Goal: Transaction & Acquisition: Register for event/course

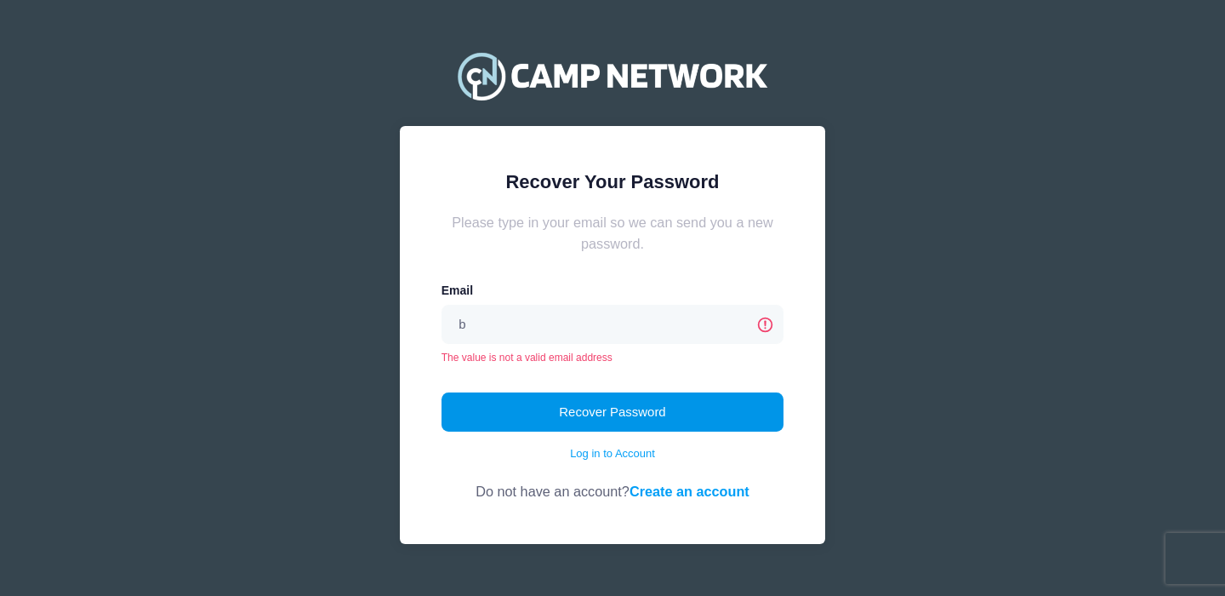
type input "[EMAIL_ADDRESS][DOMAIN_NAME]"
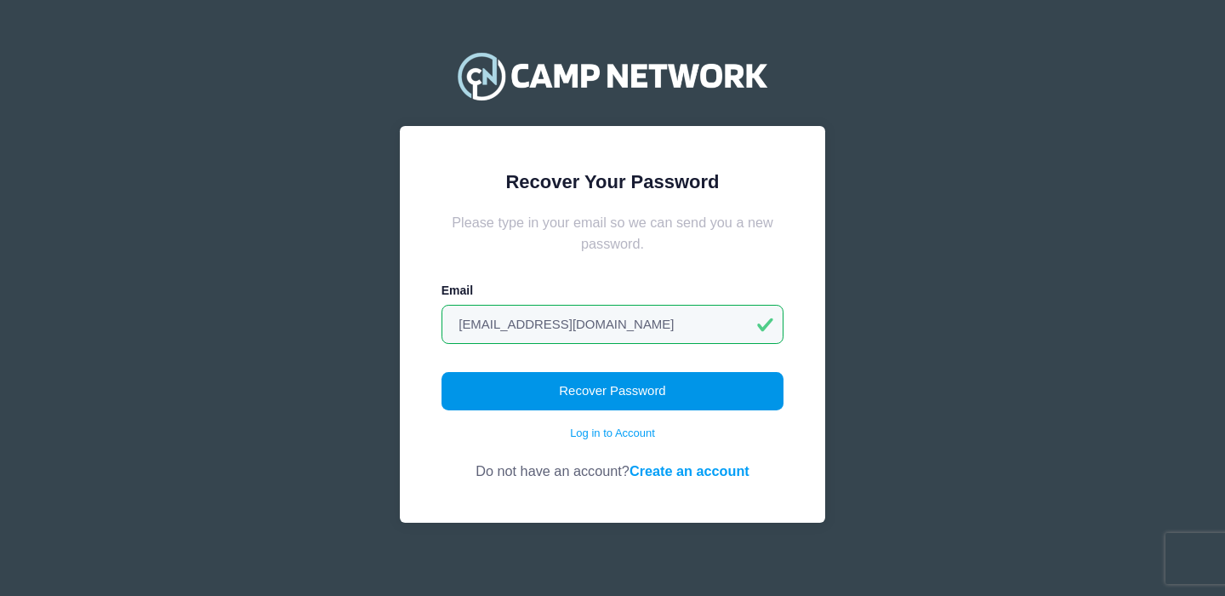
click at [595, 389] on button "Recover Password" at bounding box center [613, 391] width 343 height 39
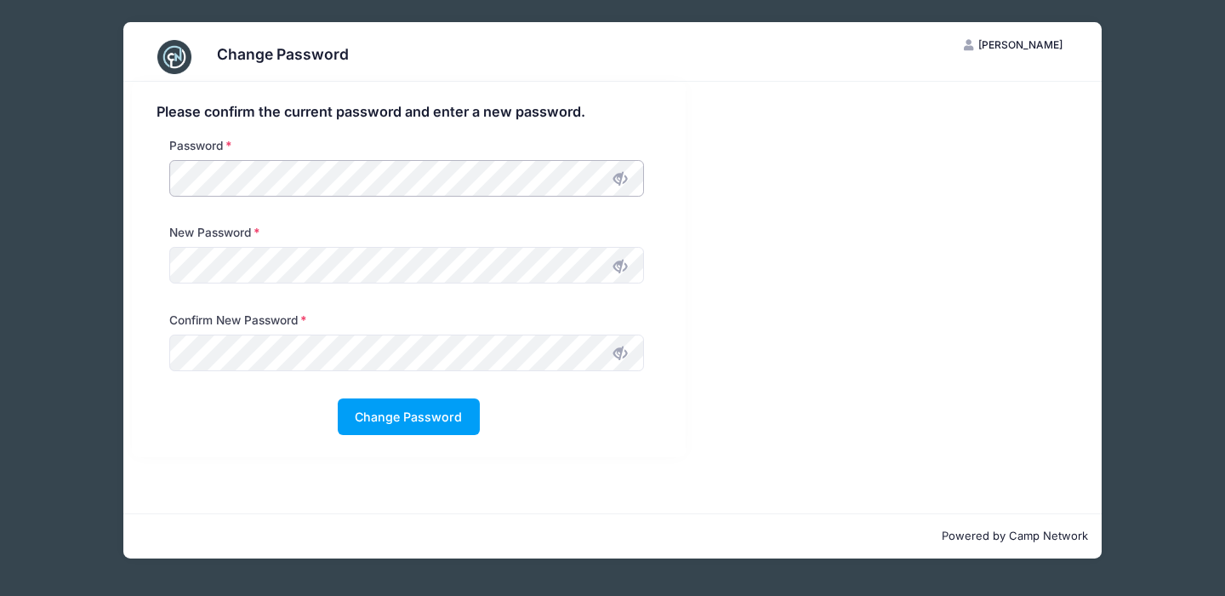
click at [169, 197] on div "Password" at bounding box center [406, 171] width 491 height 68
click at [154, 265] on div "New Password" at bounding box center [408, 267] width 521 height 87
click at [392, 408] on button "Change Password" at bounding box center [409, 416] width 142 height 37
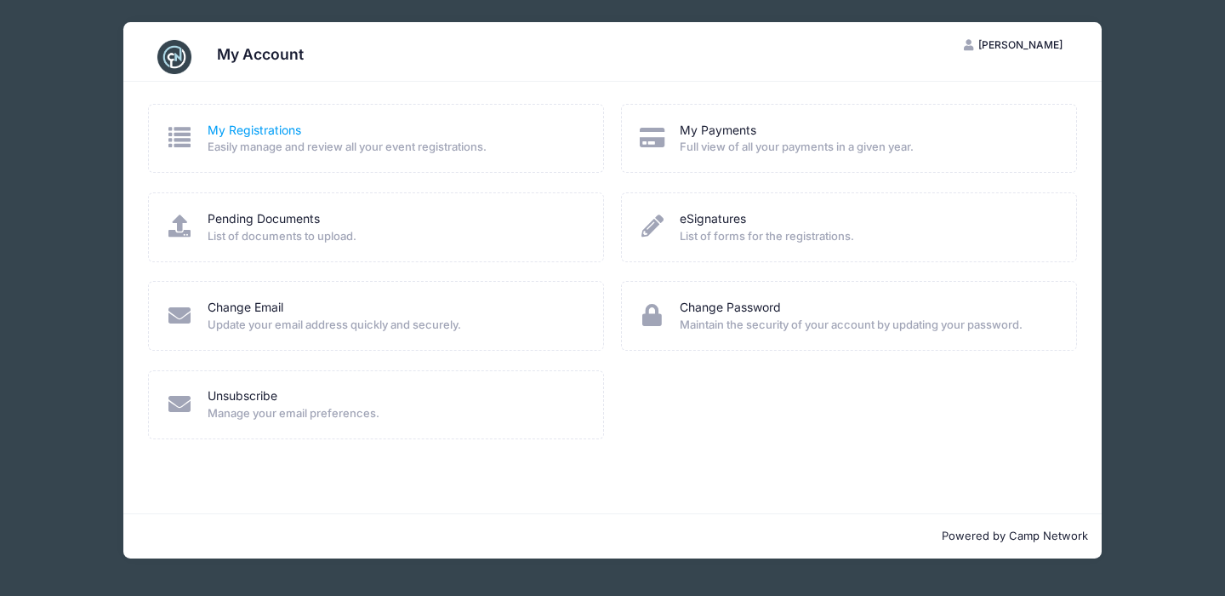
click at [274, 131] on link "My Registrations" at bounding box center [255, 131] width 94 height 18
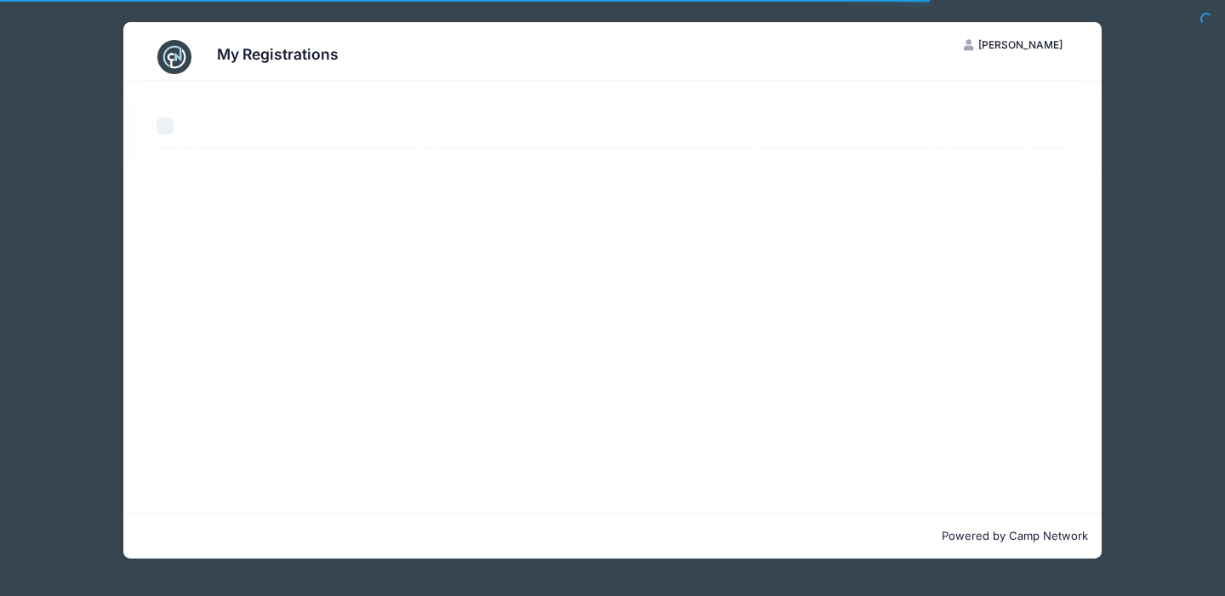
select select "50"
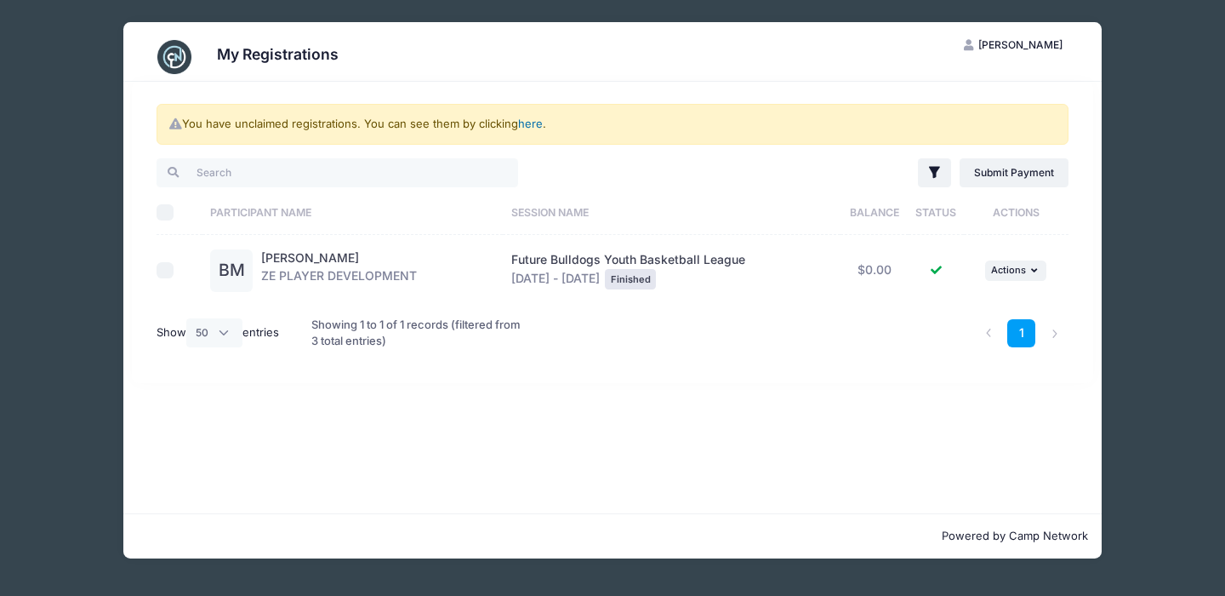
click at [535, 124] on link "here" at bounding box center [530, 124] width 25 height 14
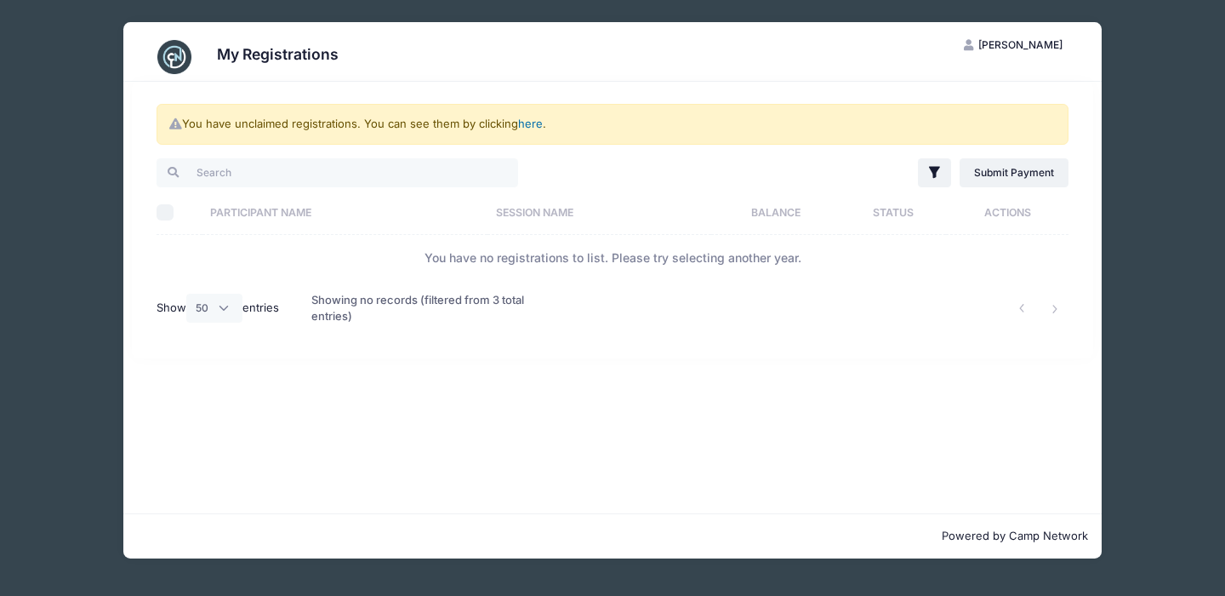
click at [532, 129] on link "here" at bounding box center [530, 124] width 25 height 14
click at [532, 127] on link "here" at bounding box center [530, 124] width 25 height 14
click at [539, 123] on link "here" at bounding box center [530, 124] width 25 height 14
click at [533, 124] on link "here" at bounding box center [530, 124] width 25 height 14
click at [282, 60] on h3 "My Registrations" at bounding box center [278, 54] width 122 height 18
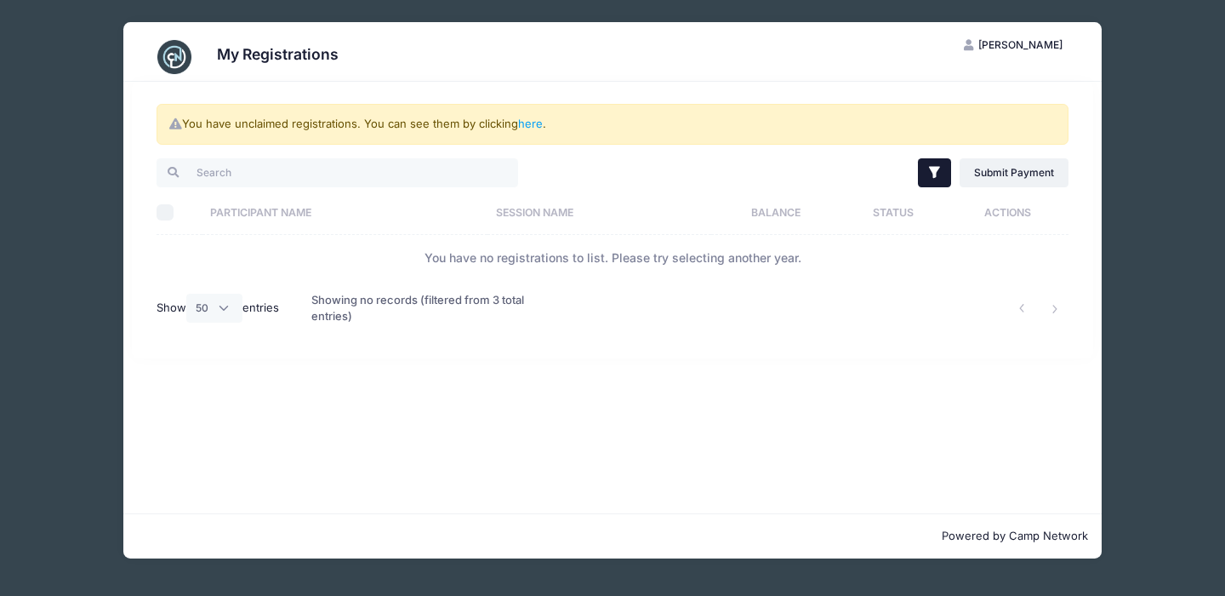
click at [940, 179] on icon "button" at bounding box center [935, 172] width 17 height 17
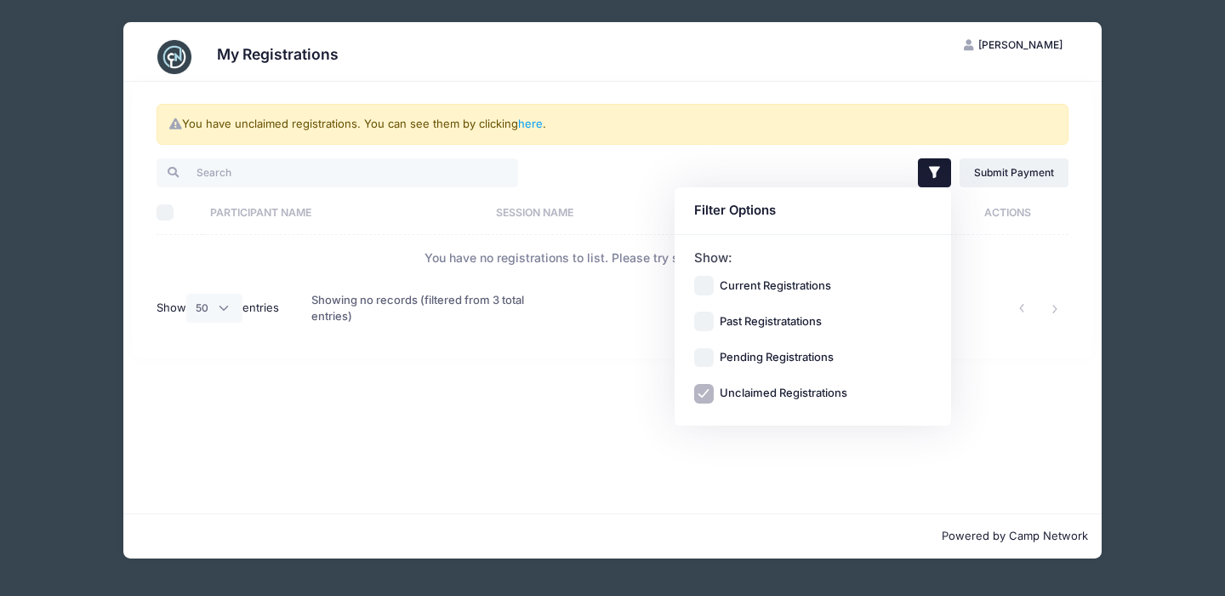
click at [801, 285] on label "Current Registrations" at bounding box center [775, 285] width 111 height 17
click at [714, 285] on input "Current Registrations" at bounding box center [704, 286] width 20 height 20
checkbox input "true"
click at [797, 360] on label "Pending Registrations" at bounding box center [777, 357] width 114 height 17
click at [714, 360] on input "Pending Registrations" at bounding box center [704, 358] width 20 height 20
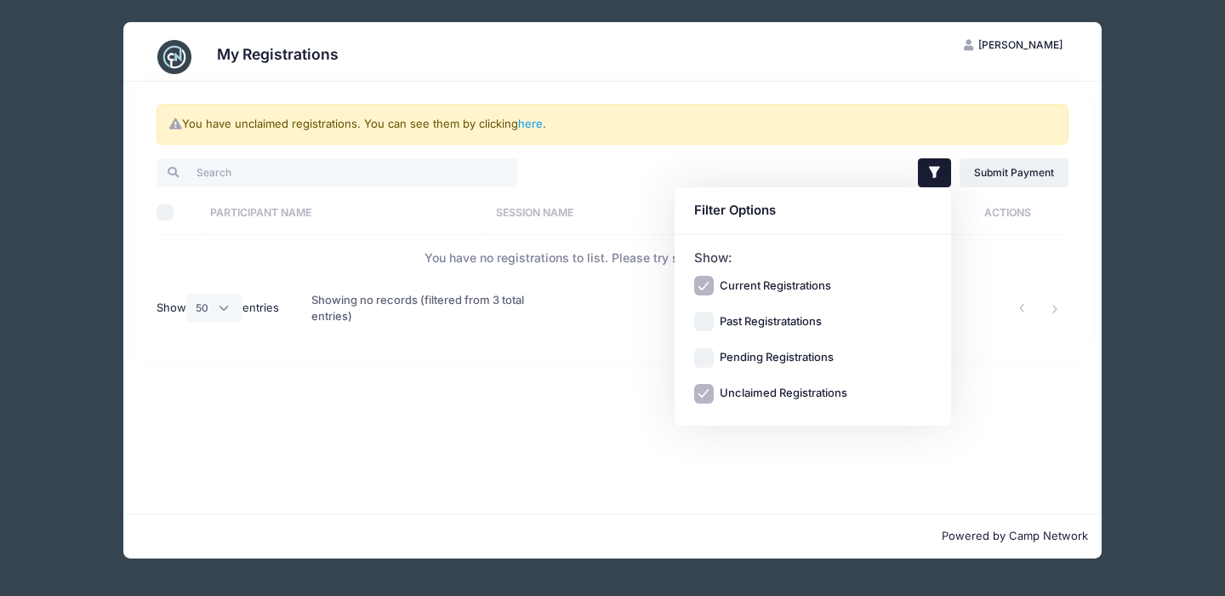
checkbox input "true"
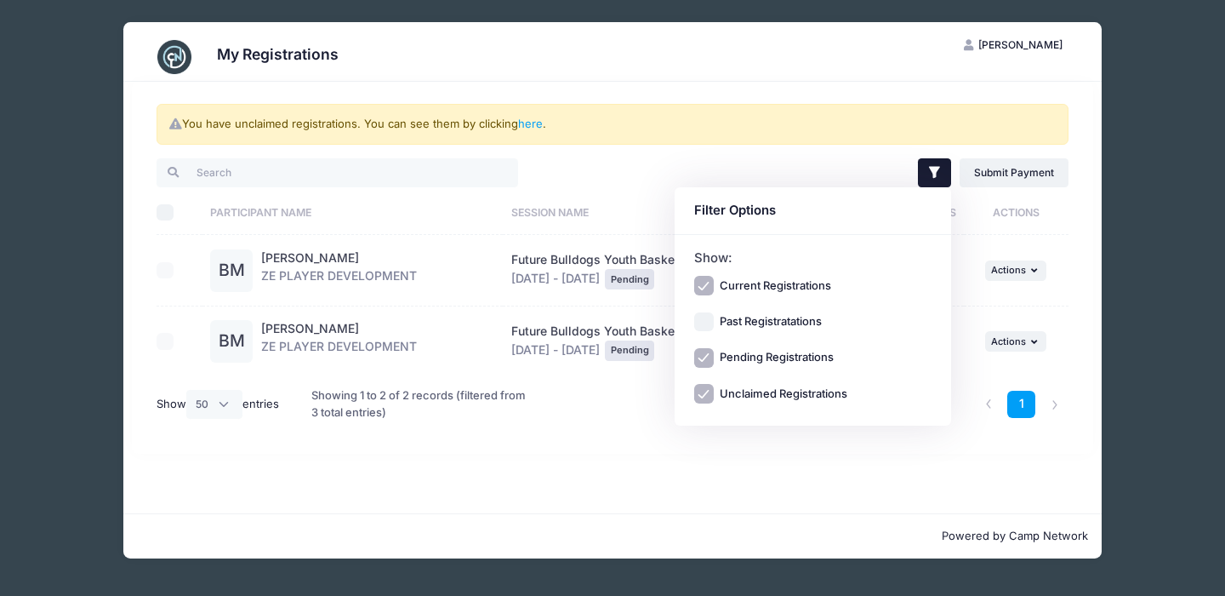
click at [761, 491] on div "You have unclaimed registrations. You can see them by clicking here . Filter Fi…" at bounding box center [612, 297] width 979 height 431
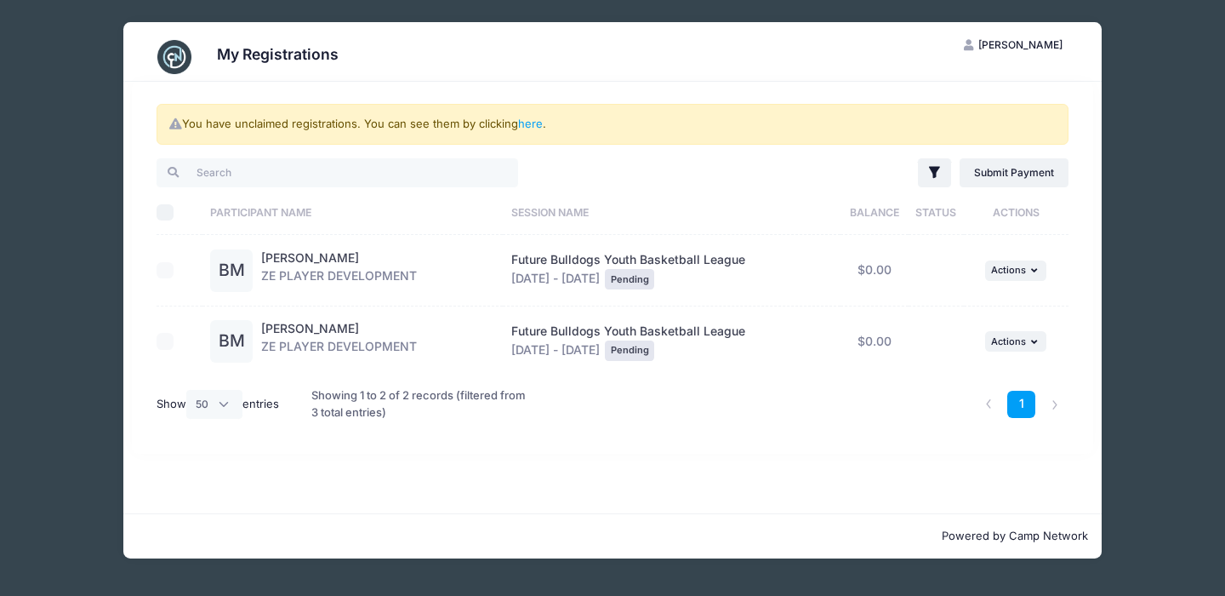
click at [1027, 42] on span "Bill Moore" at bounding box center [1021, 44] width 84 height 13
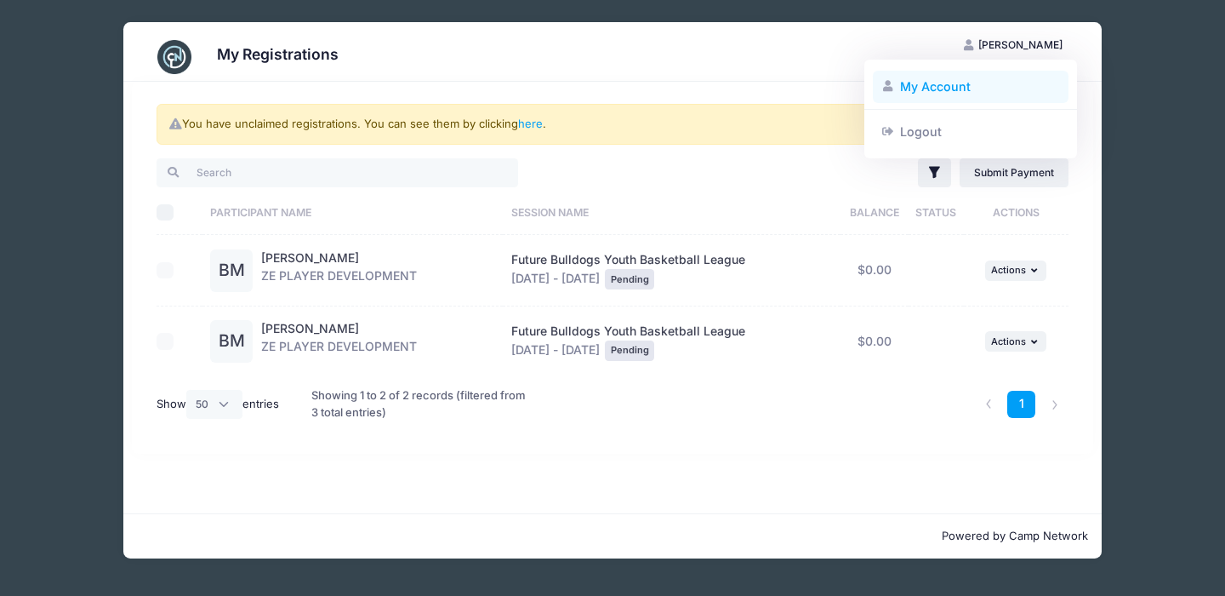
click at [959, 83] on link "My Account" at bounding box center [971, 87] width 197 height 32
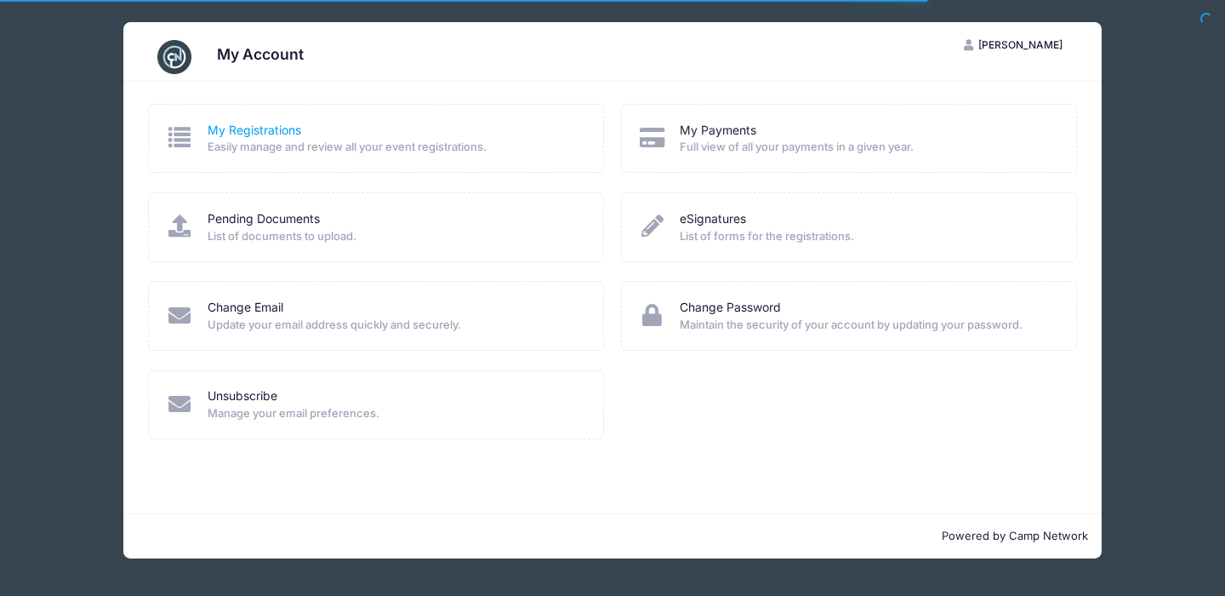
click at [255, 135] on link "My Registrations" at bounding box center [255, 131] width 94 height 18
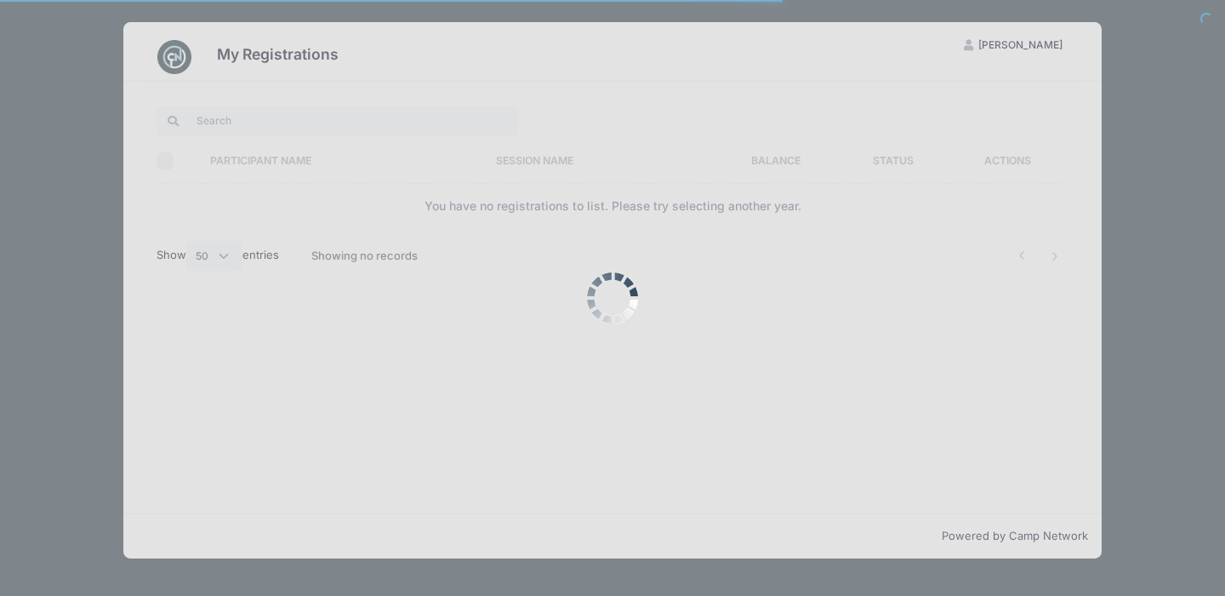
select select "50"
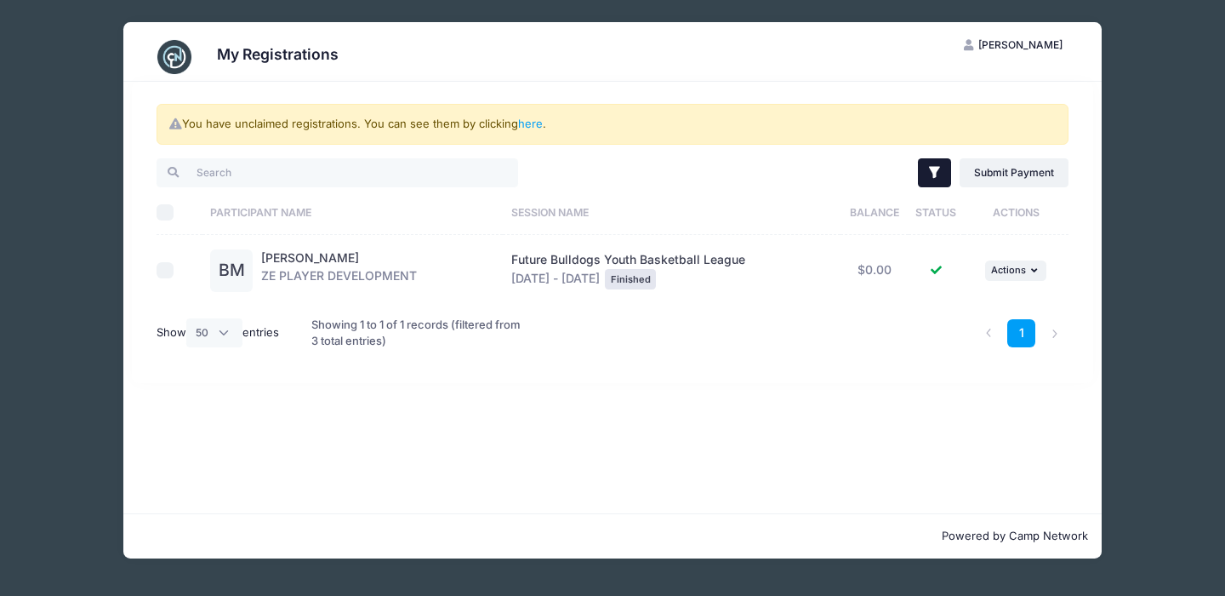
click at [918, 172] on button "Filter" at bounding box center [934, 172] width 33 height 29
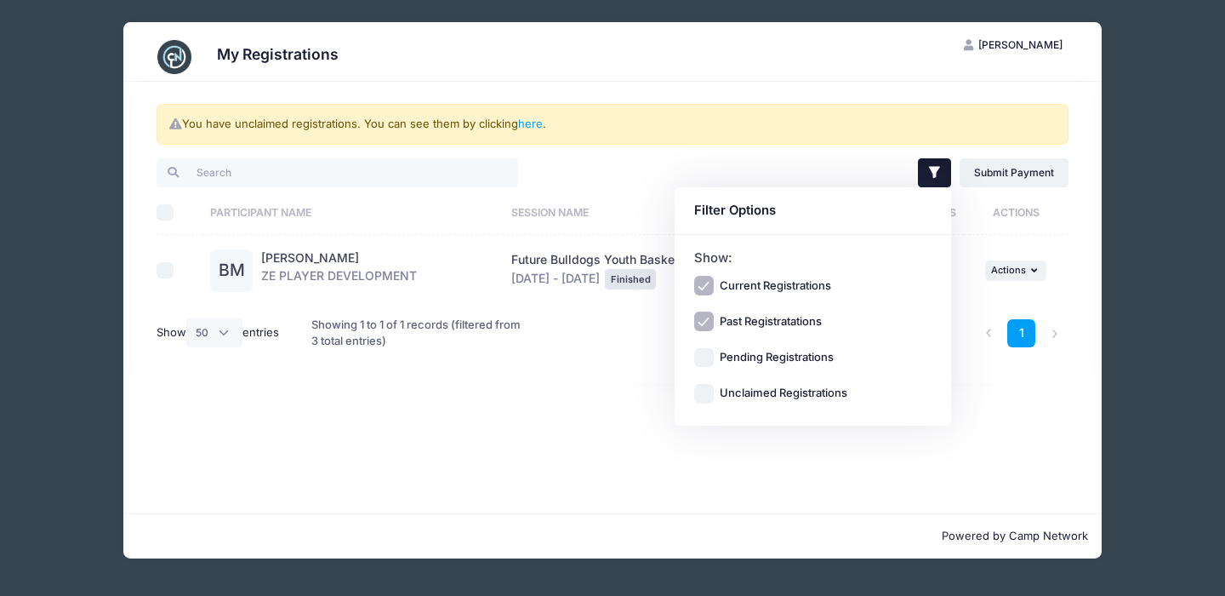
click at [773, 386] on label "Unclaimed Registrations" at bounding box center [784, 393] width 128 height 17
click at [714, 386] on input "Unclaimed Registrations" at bounding box center [704, 394] width 20 height 20
checkbox input "true"
click at [784, 322] on label "Past Registratations" at bounding box center [771, 321] width 102 height 17
click at [714, 322] on input "Past Registratations" at bounding box center [704, 322] width 20 height 20
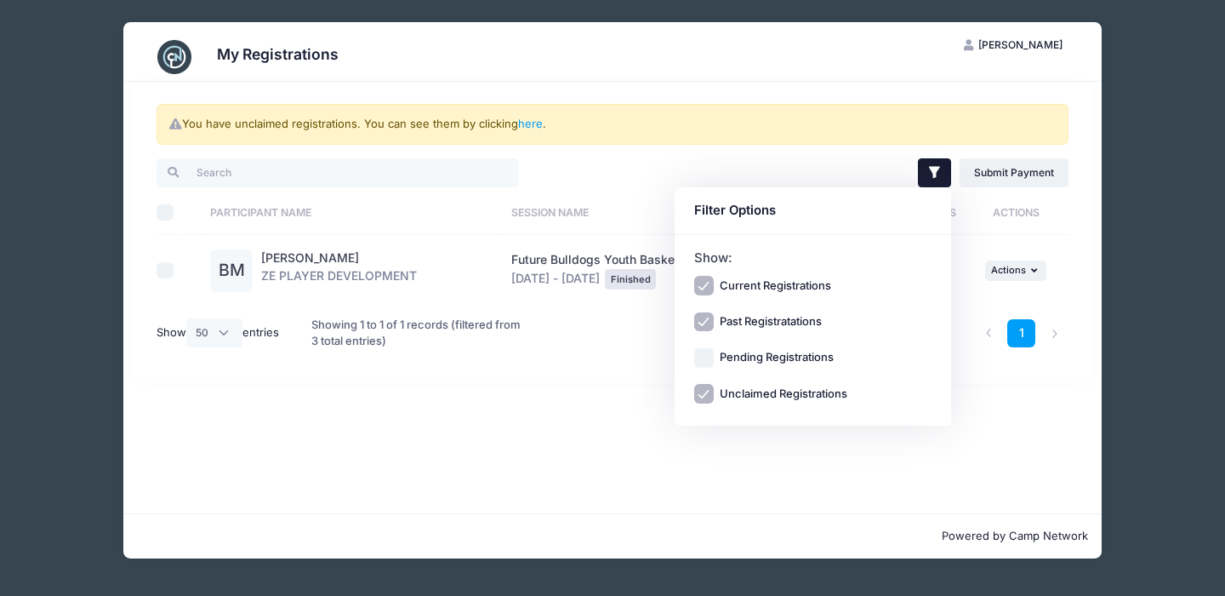
checkbox input "false"
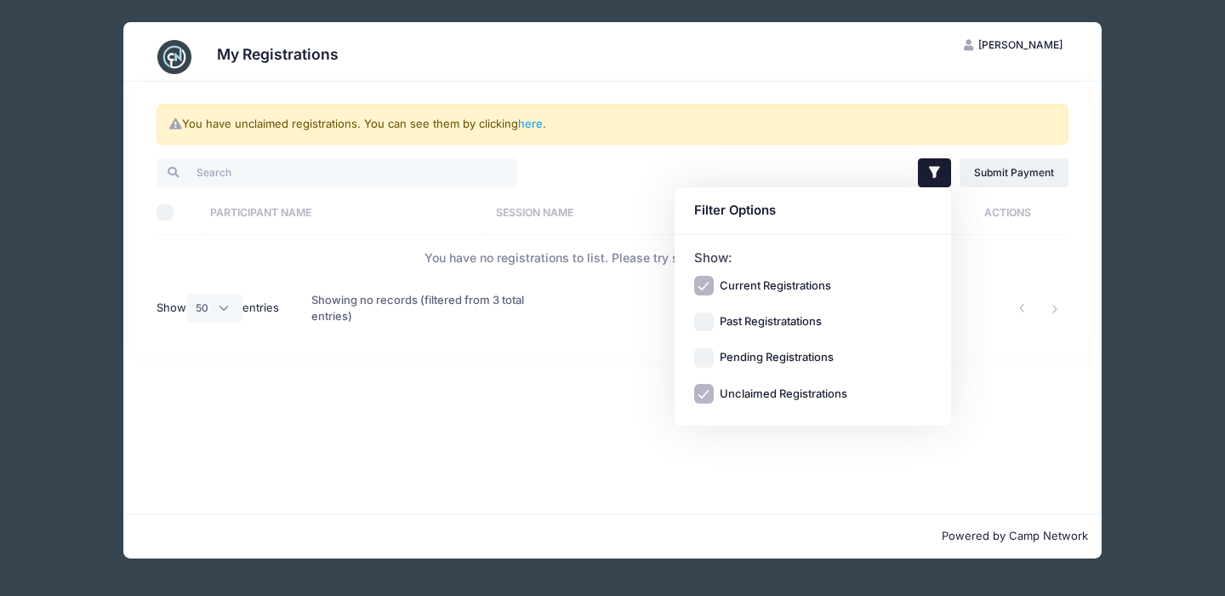
click at [887, 457] on div "You have unclaimed registrations. You can see them by clicking here . Filter Fi…" at bounding box center [612, 297] width 979 height 431
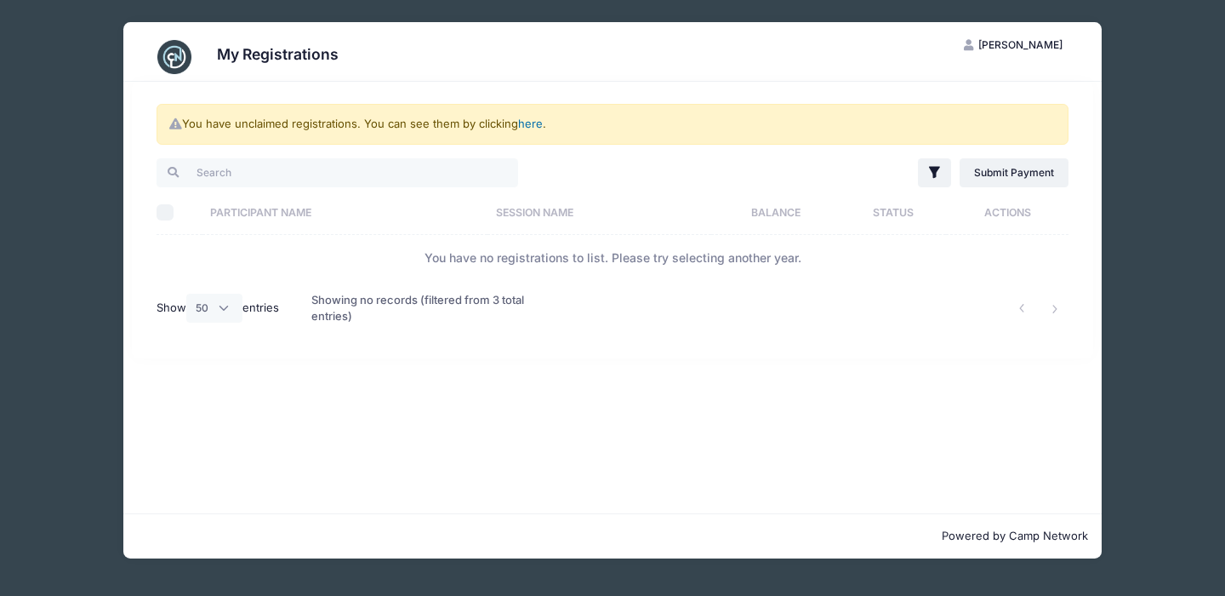
click at [534, 125] on link "here" at bounding box center [530, 124] width 25 height 14
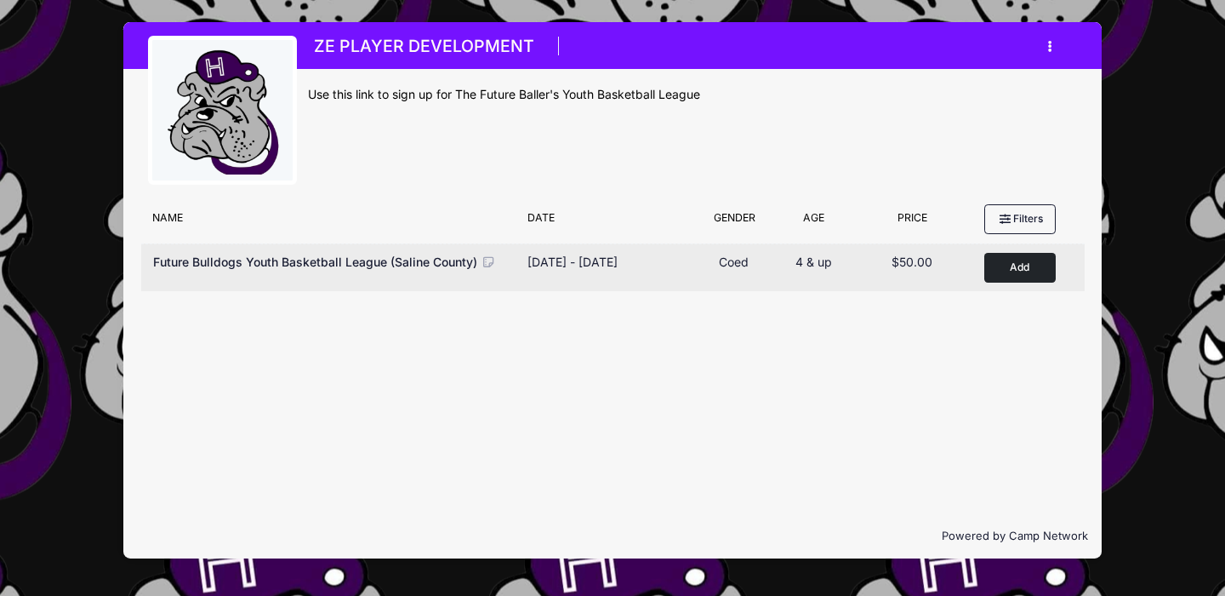
click at [1013, 277] on button "Add to Cart" at bounding box center [1020, 268] width 71 height 30
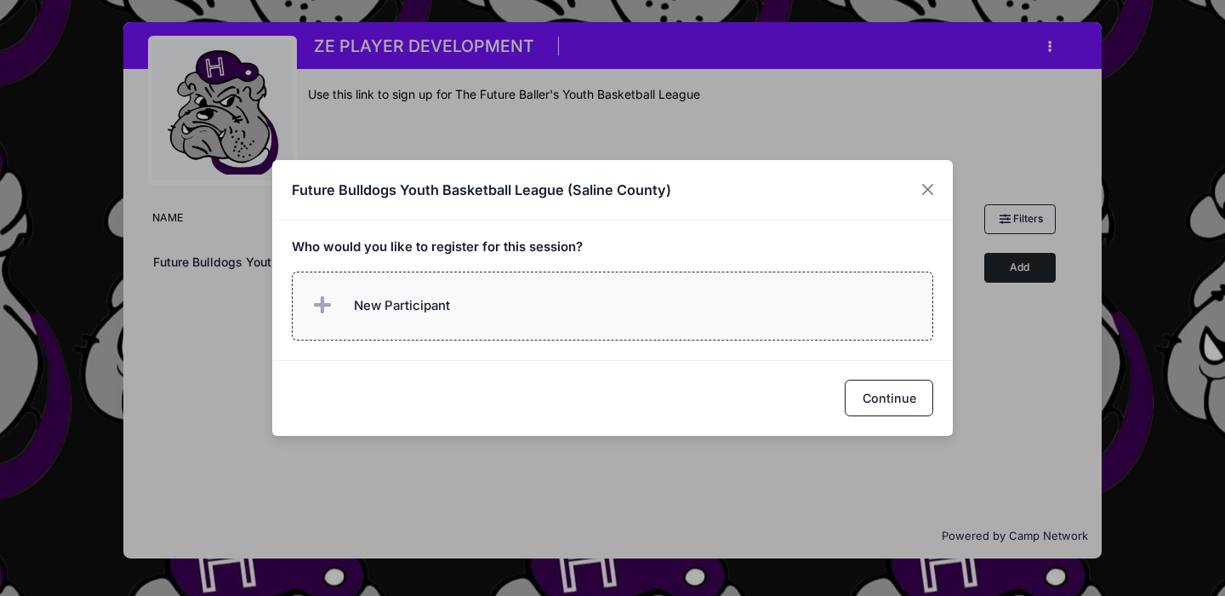
click at [687, 331] on label "New Participant" at bounding box center [613, 305] width 642 height 69
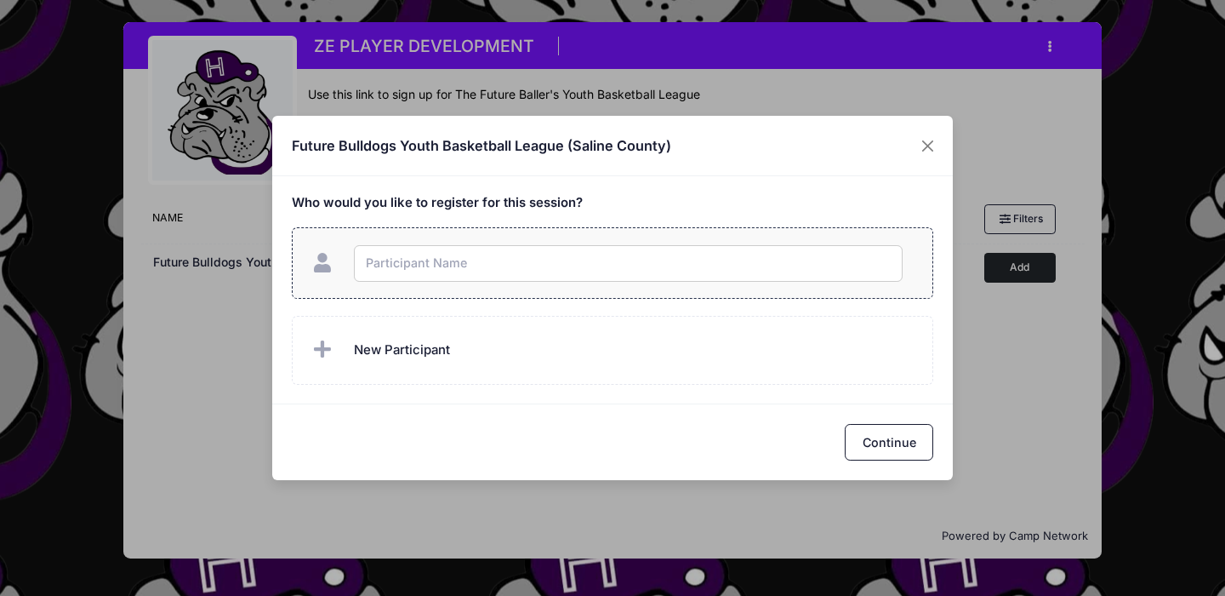
click at [595, 270] on input "text" at bounding box center [628, 263] width 549 height 37
type input "[PERSON_NAME]"
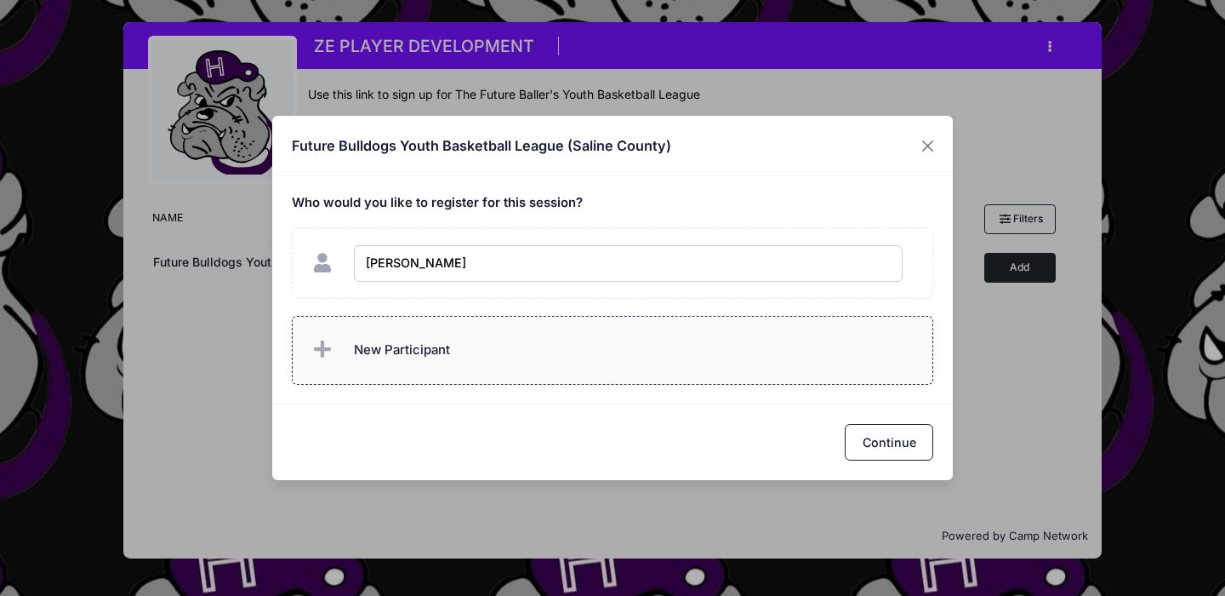
checkbox input "true"
click at [431, 337] on span "New Participant" at bounding box center [379, 350] width 141 height 34
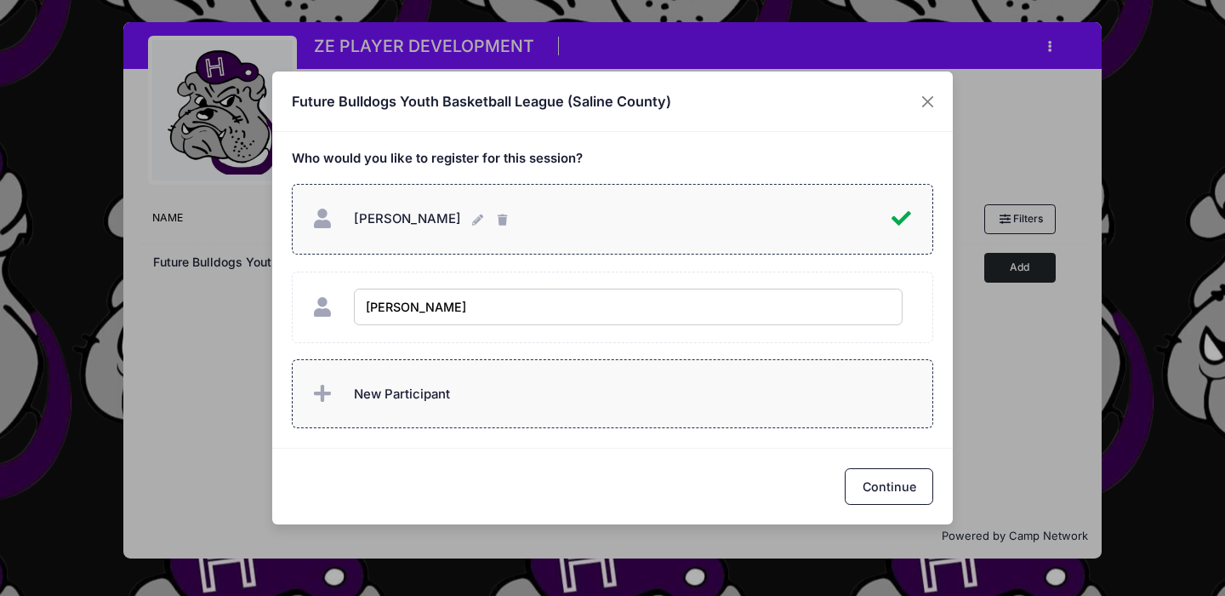
type input "[PERSON_NAME]"
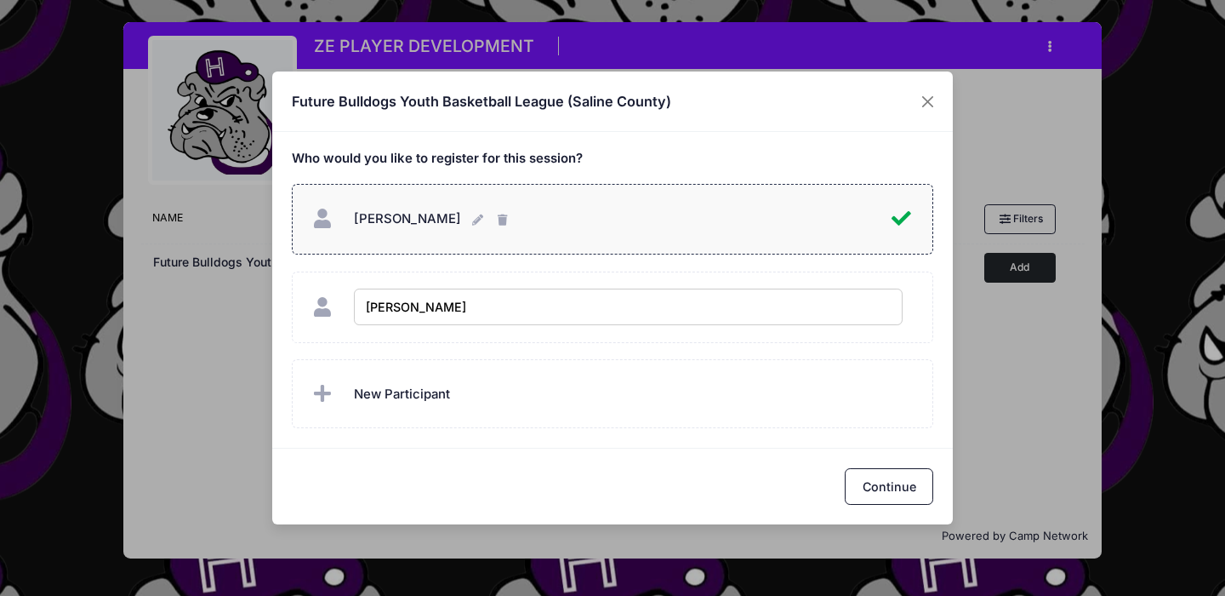
checkbox input "true"
click at [507, 454] on div "Continue" at bounding box center [612, 486] width 681 height 76
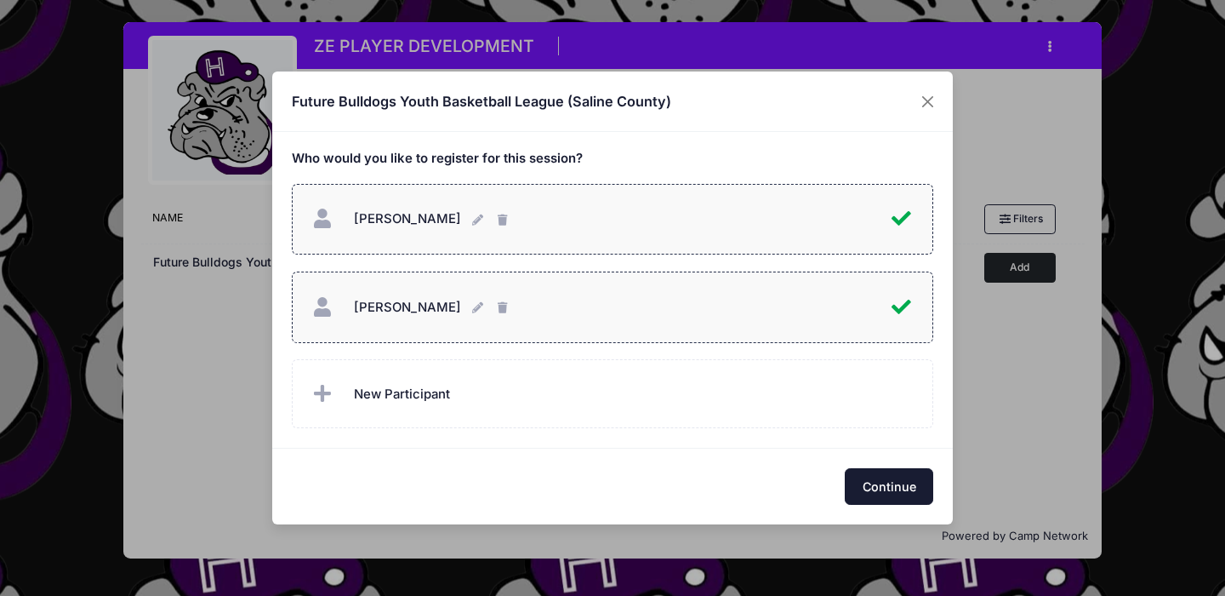
click at [871, 482] on button "Continue" at bounding box center [889, 486] width 88 height 37
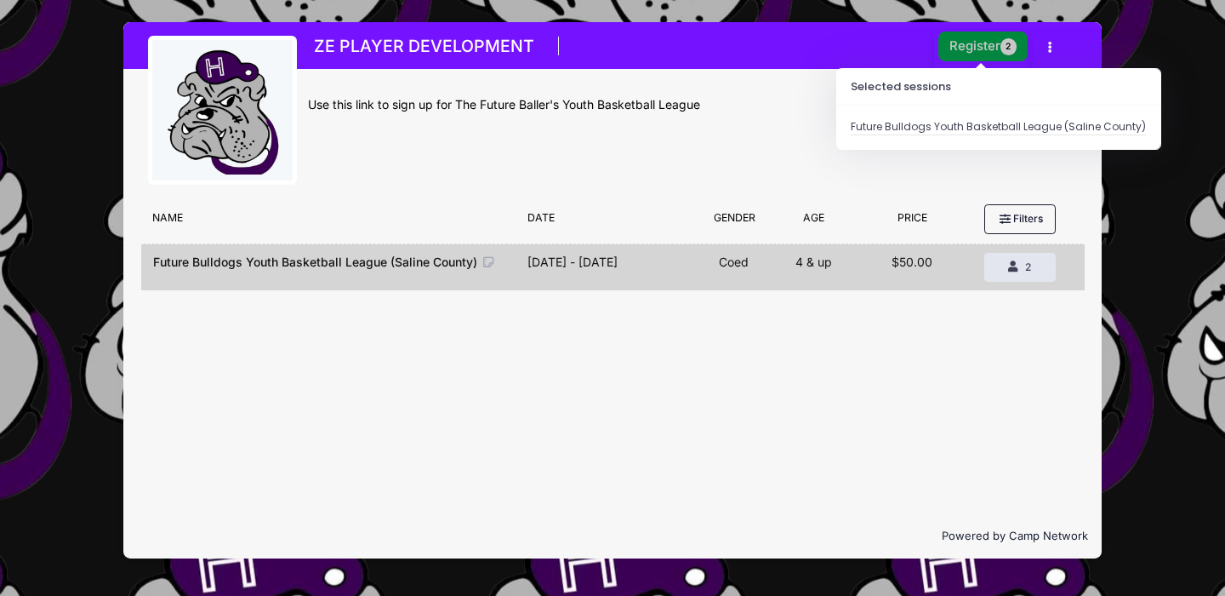
click at [956, 43] on button "Register 2" at bounding box center [984, 46] width 90 height 30
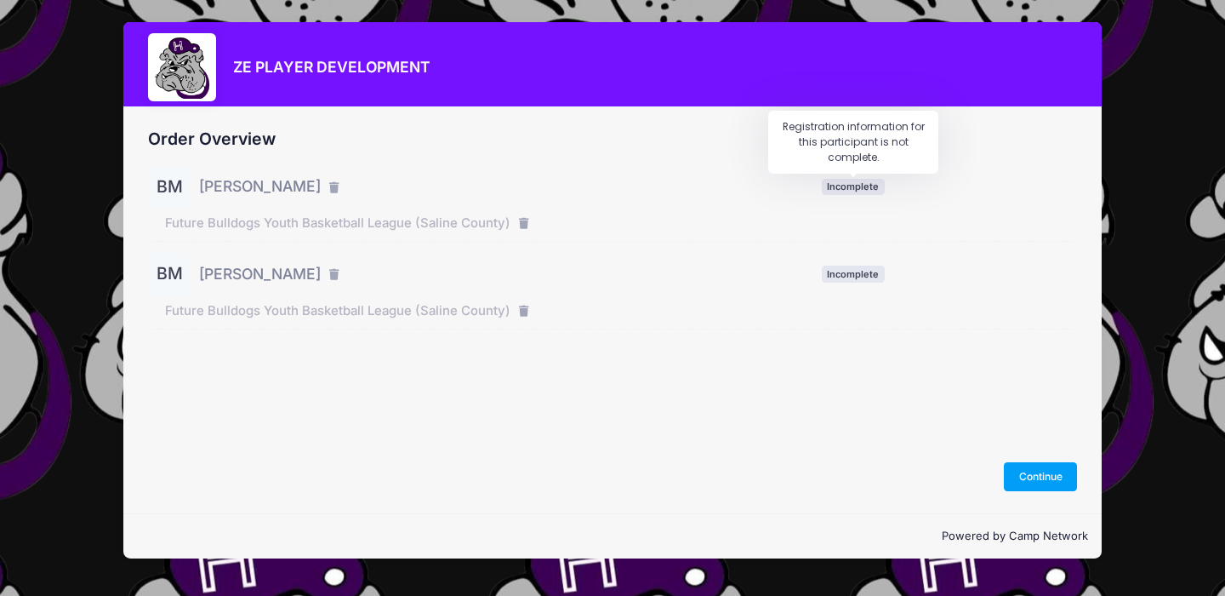
click at [856, 191] on span "Incomplete" at bounding box center [853, 187] width 63 height 16
click at [1026, 482] on button "Continue" at bounding box center [1040, 476] width 73 height 29
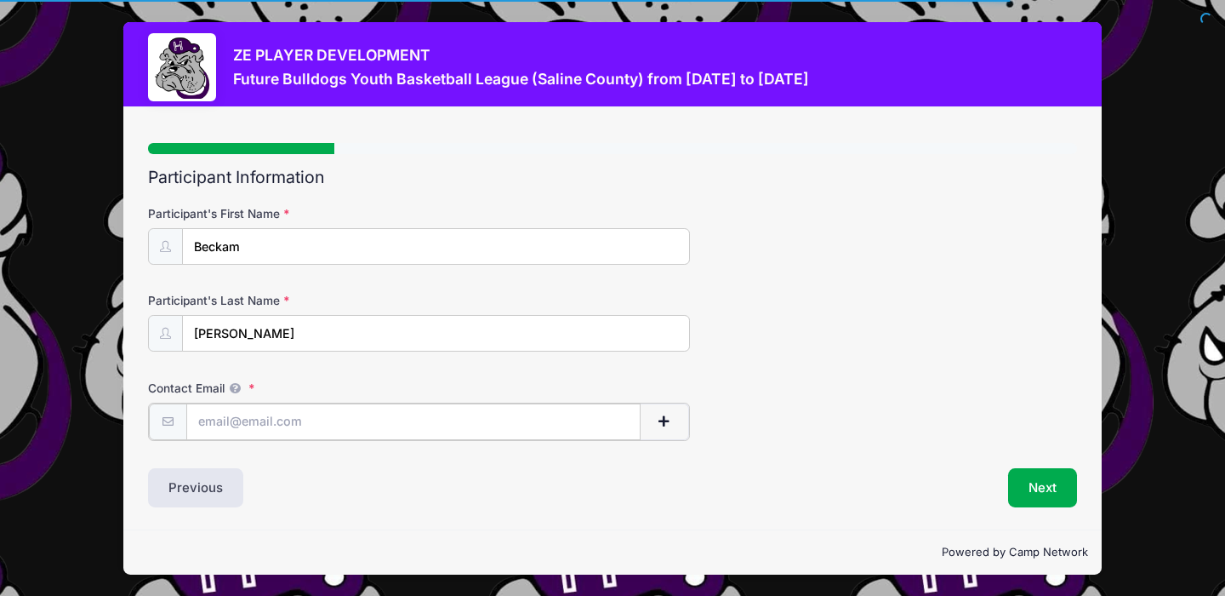
click at [408, 426] on input "Contact Email" at bounding box center [413, 421] width 455 height 37
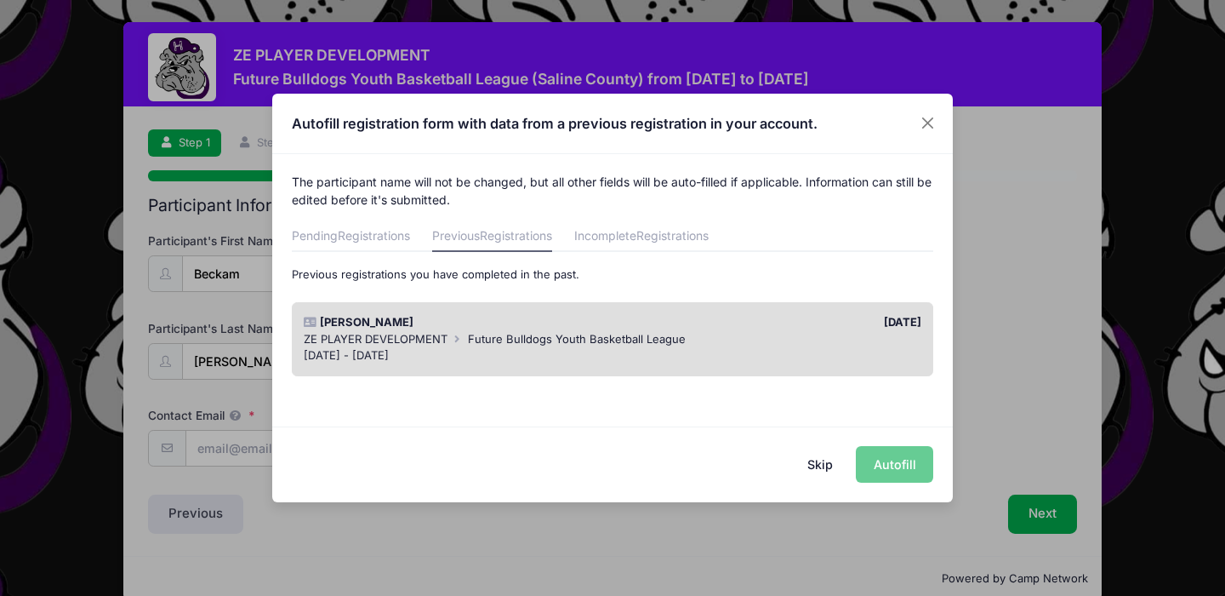
click at [457, 346] on div "ZE PLAYER DEVELOPMENT Future Bulldogs Youth Basketball League" at bounding box center [613, 339] width 619 height 17
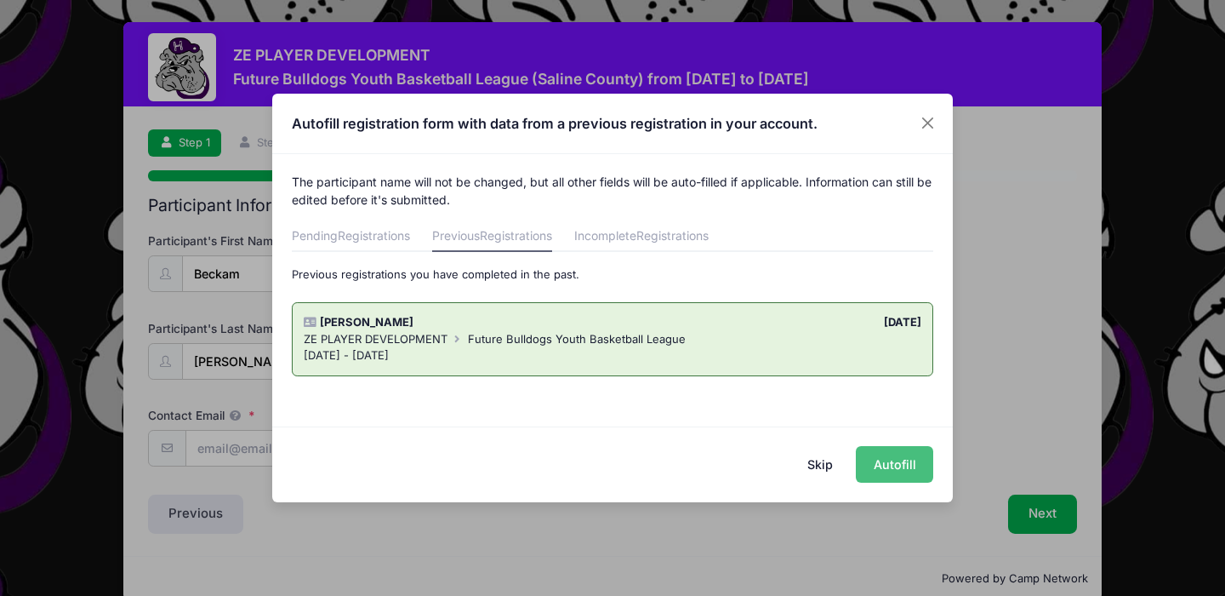
click at [876, 460] on button "Autofill" at bounding box center [894, 464] width 77 height 37
type input "[EMAIL_ADDRESS][DOMAIN_NAME]"
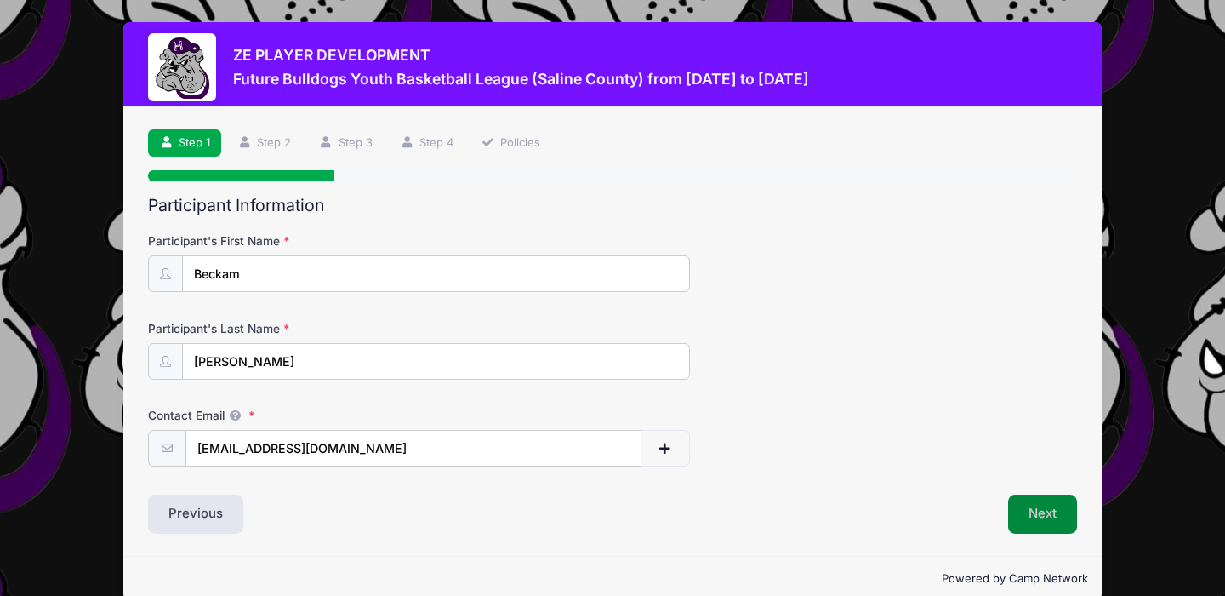
click at [1023, 511] on button "Next" at bounding box center [1042, 513] width 69 height 39
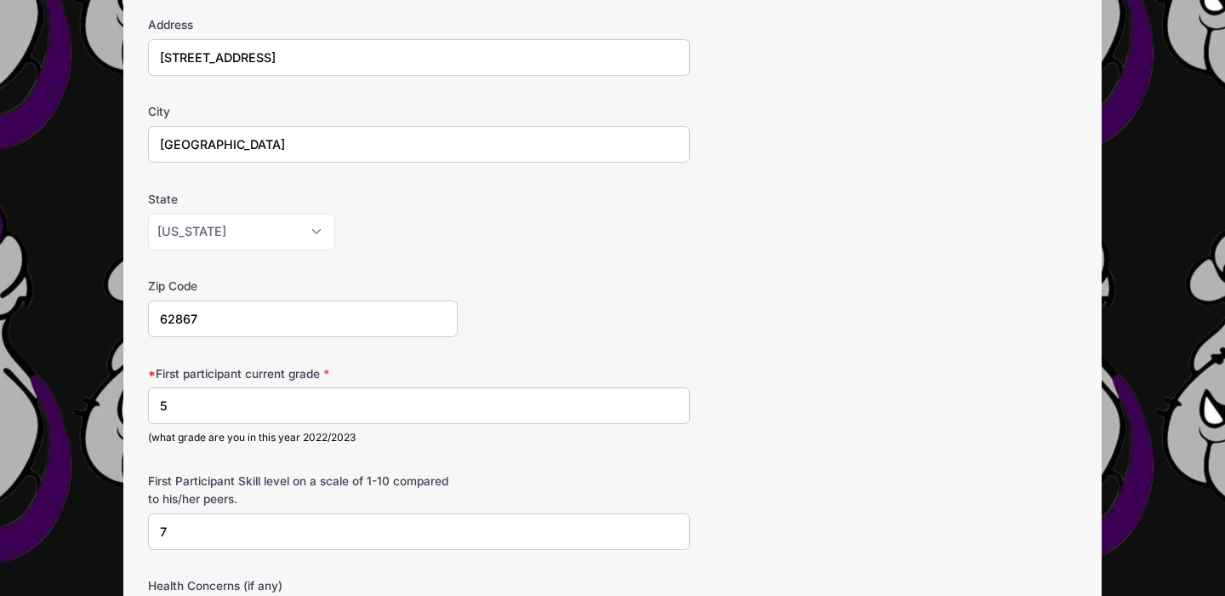
scroll to position [306, 0]
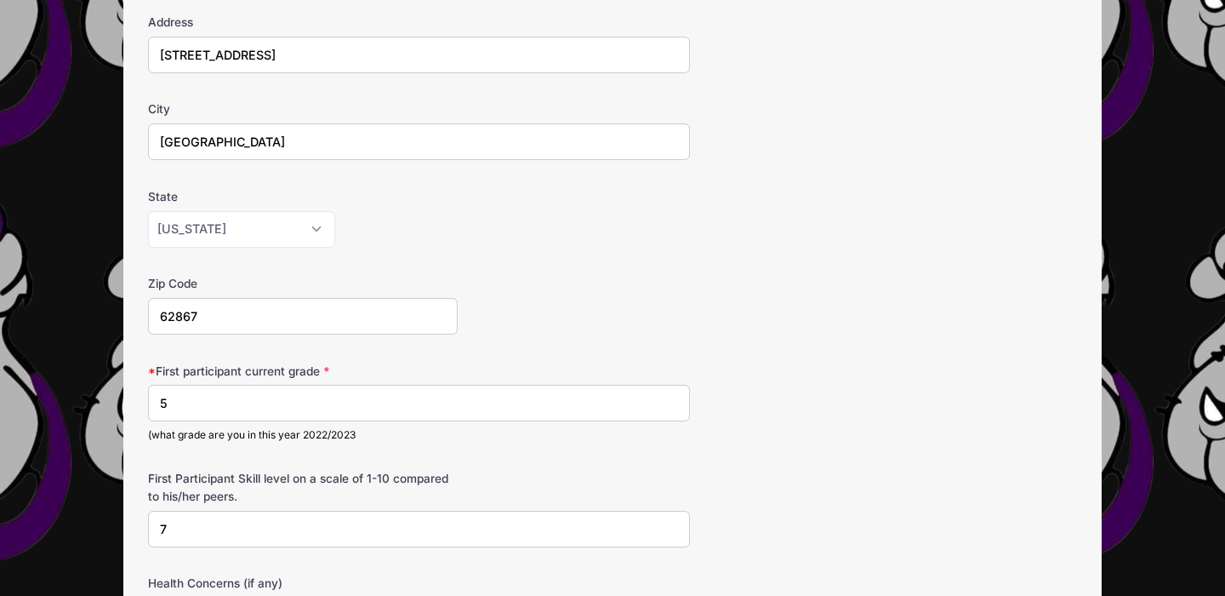
drag, startPoint x: 204, startPoint y: 391, endPoint x: 168, endPoint y: 397, distance: 36.1
click at [168, 397] on input "5" at bounding box center [419, 403] width 542 height 37
type input "6"
click at [850, 450] on form "Date of Birth 02/28/2014 Address 580 County Road 1175 E City New Haven State Al…" at bounding box center [612, 396] width 929 height 941
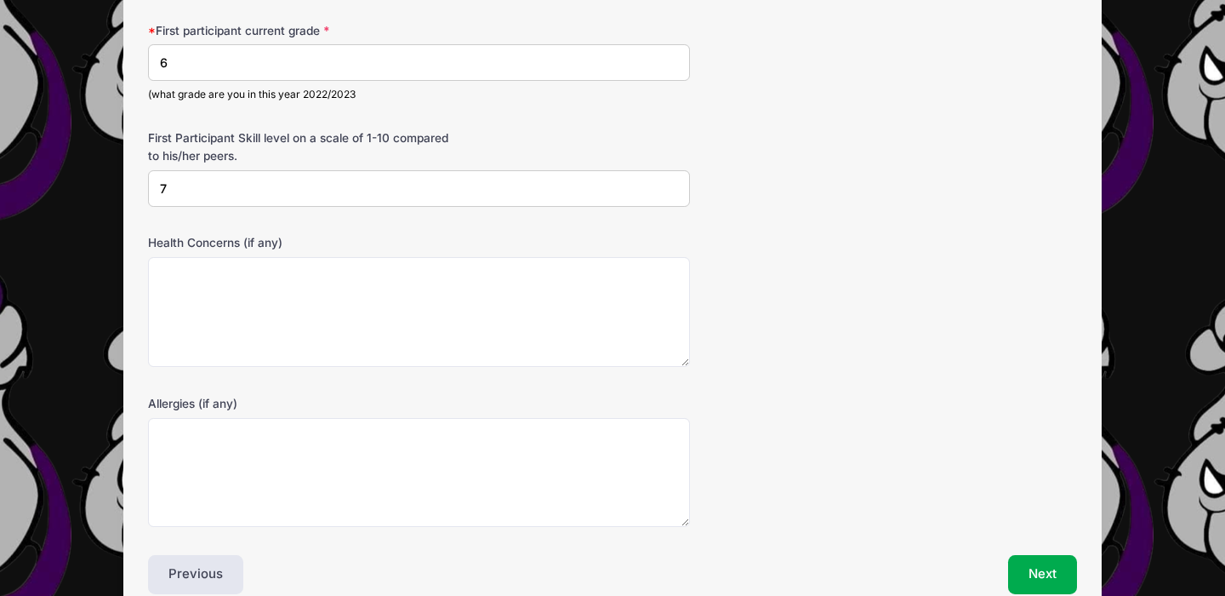
scroll to position [681, 0]
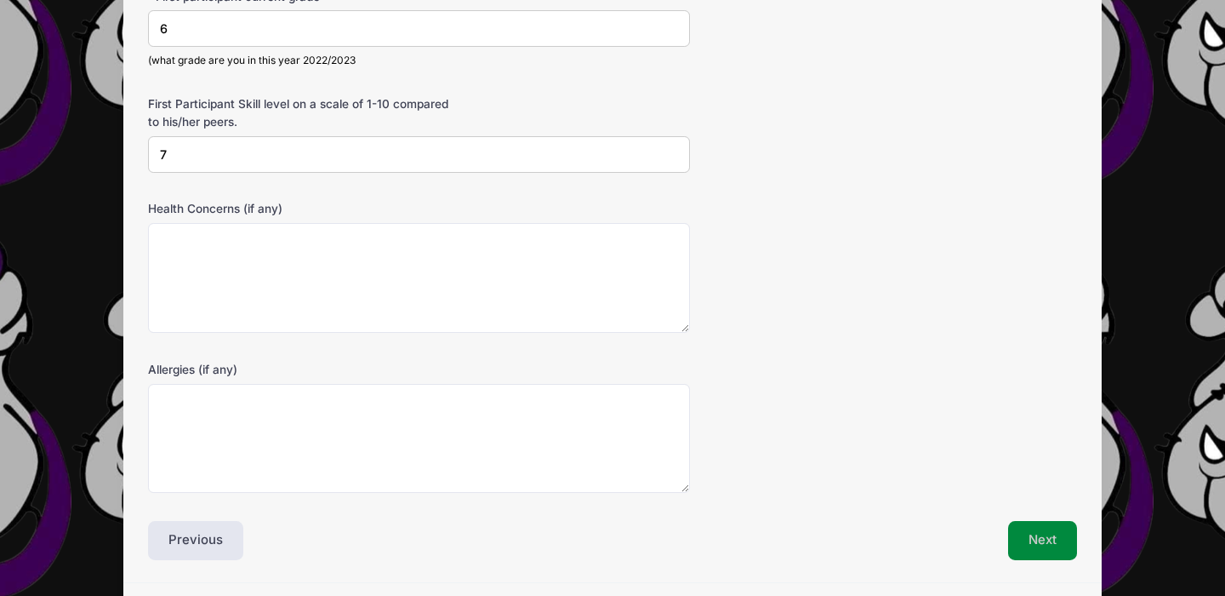
click at [1036, 547] on button "Next" at bounding box center [1042, 540] width 69 height 39
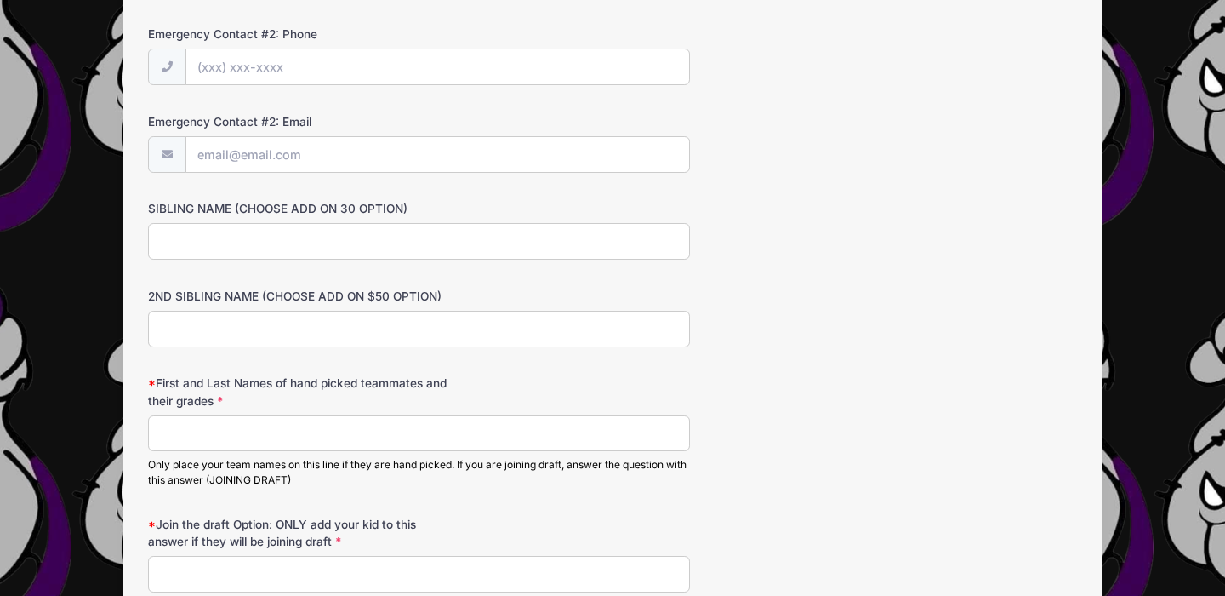
scroll to position [783, 0]
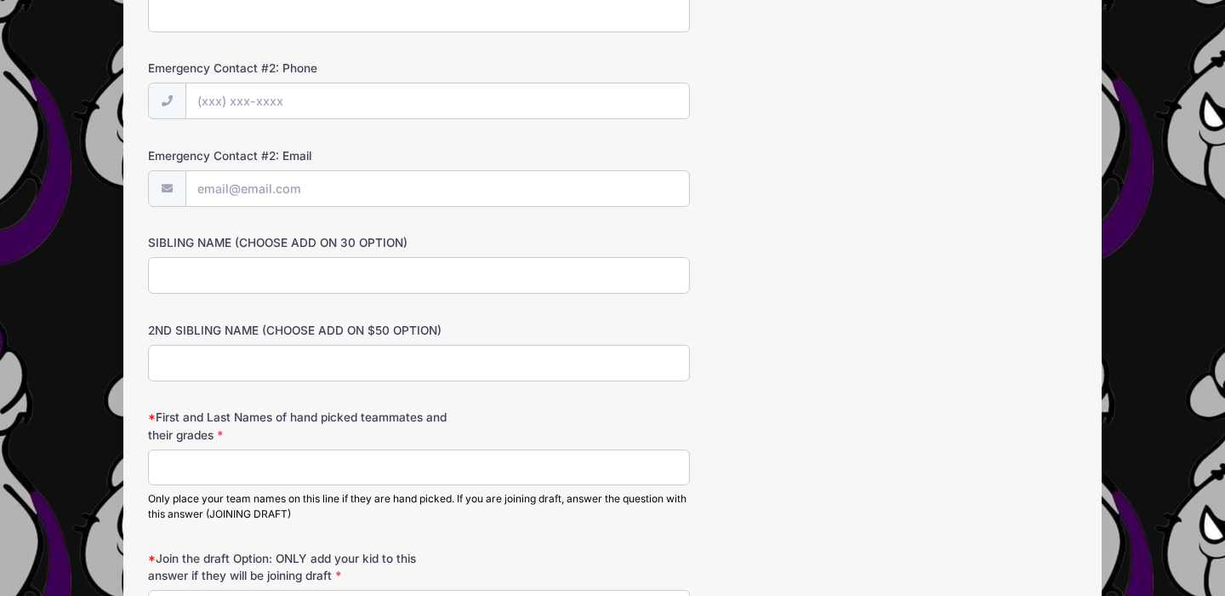
click at [614, 260] on input "SIBLING NAME (CHOOSE ADD ON 30 OPTION)" at bounding box center [419, 275] width 542 height 37
type input "[PERSON_NAME]"
click at [519, 450] on input "First and Last Names of hand picked teammates and their grades" at bounding box center [419, 467] width 542 height 37
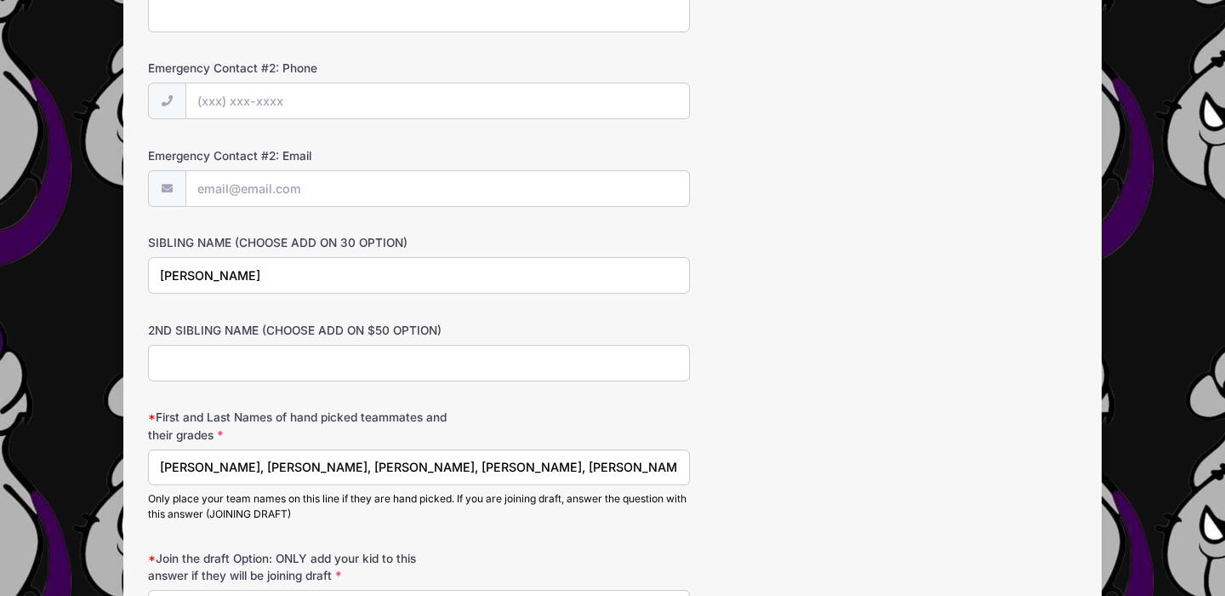
type input "Jett Bradshaw, Jack Taylor, Abe Aud, Brooks Campbell, Corbyn Hood 6 grade"
click at [802, 441] on div "First and Last Names of hand picked teammates and their grades Jett Bradshaw, J…" at bounding box center [612, 464] width 929 height 113
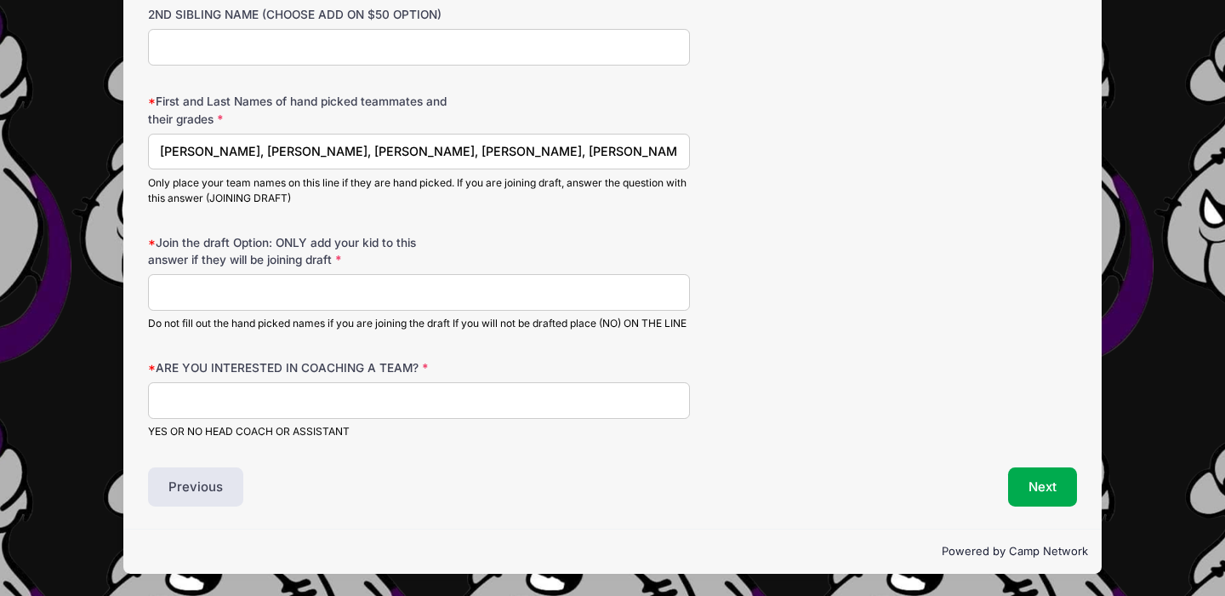
scroll to position [1113, 0]
click at [576, 416] on input "ARE YOU INTERESTED IN COACHING A TEAM?" at bounding box center [419, 400] width 542 height 37
type input "Assistant"
click at [1029, 484] on button "Next" at bounding box center [1042, 486] width 69 height 39
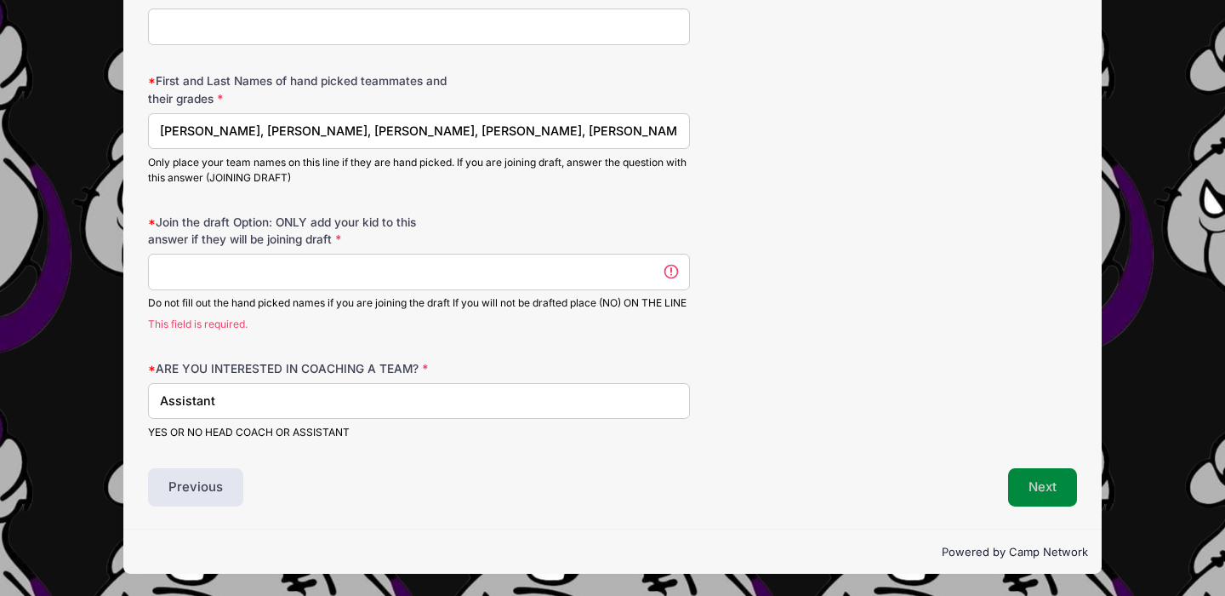
scroll to position [0, 0]
click at [261, 259] on input "Join the draft Option: ONLY add your kid to this answer if they will be joining…" at bounding box center [419, 272] width 542 height 37
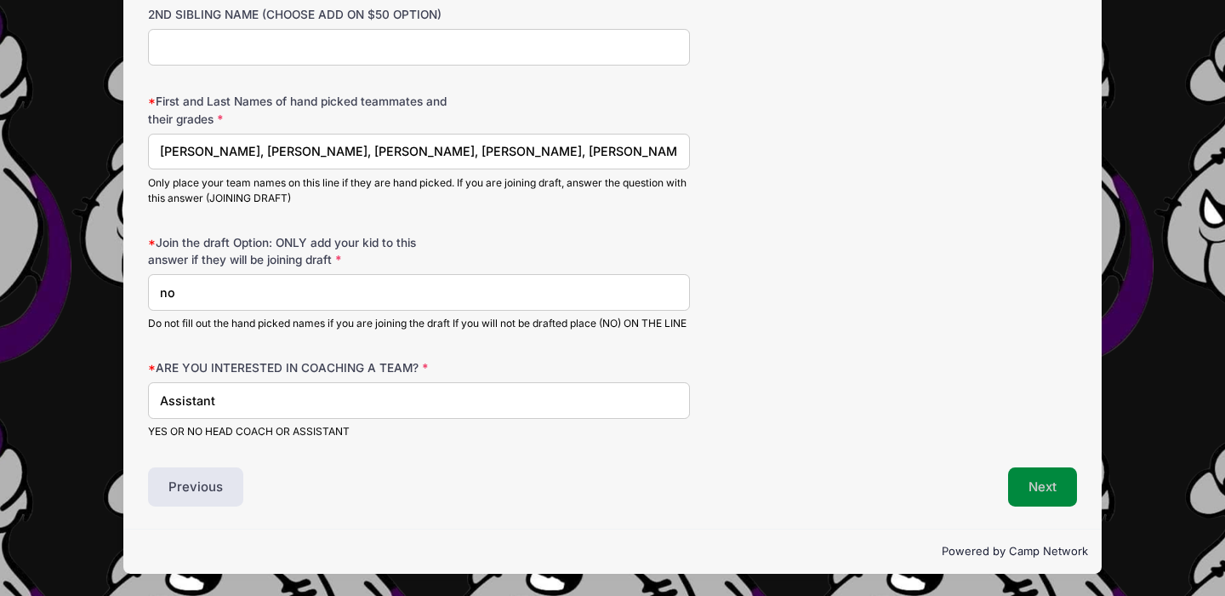
type input "no"
click at [1018, 485] on button "Next" at bounding box center [1042, 486] width 69 height 39
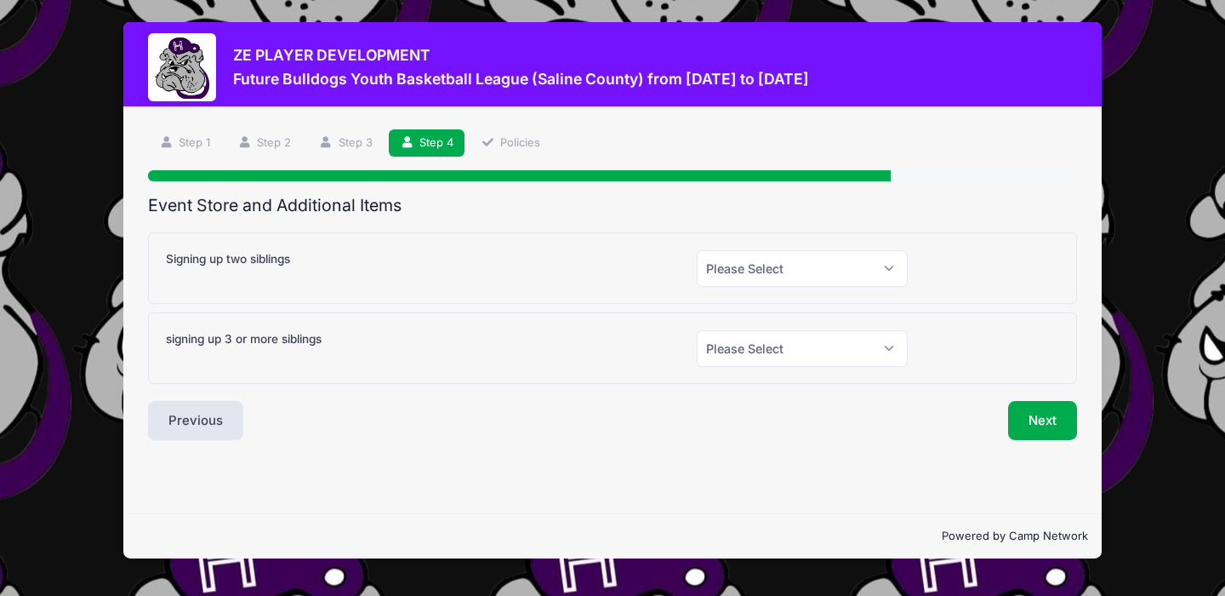
scroll to position [0, 0]
click at [797, 271] on select "Please Select Yes (+$30.00) No" at bounding box center [802, 268] width 211 height 37
select select "1"
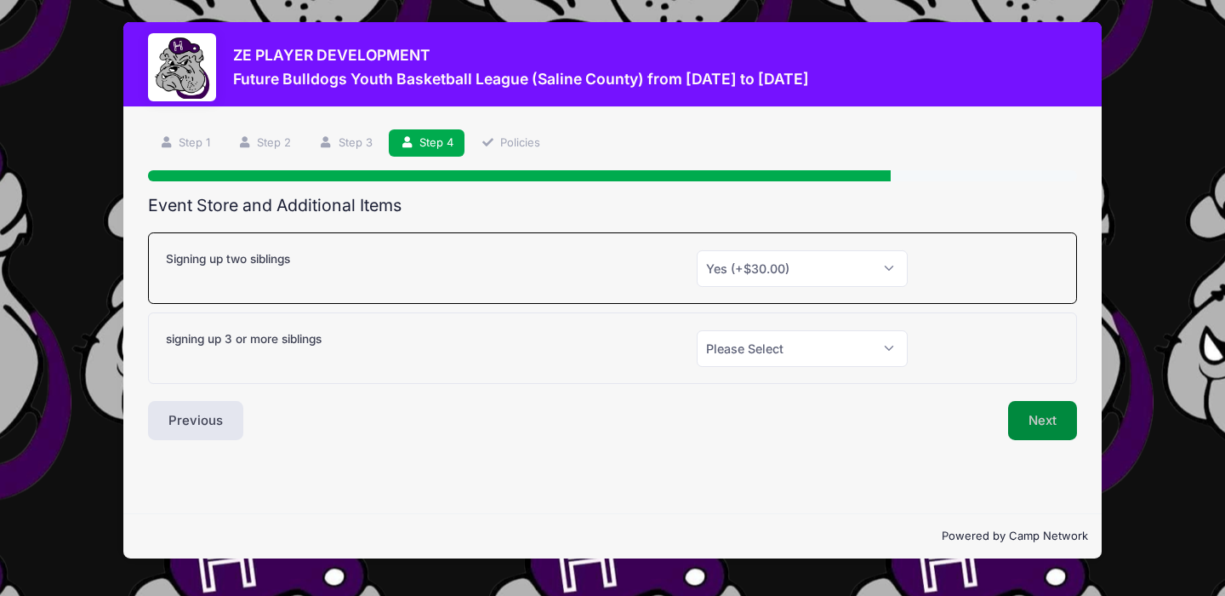
click at [1024, 408] on button "Next" at bounding box center [1042, 420] width 69 height 39
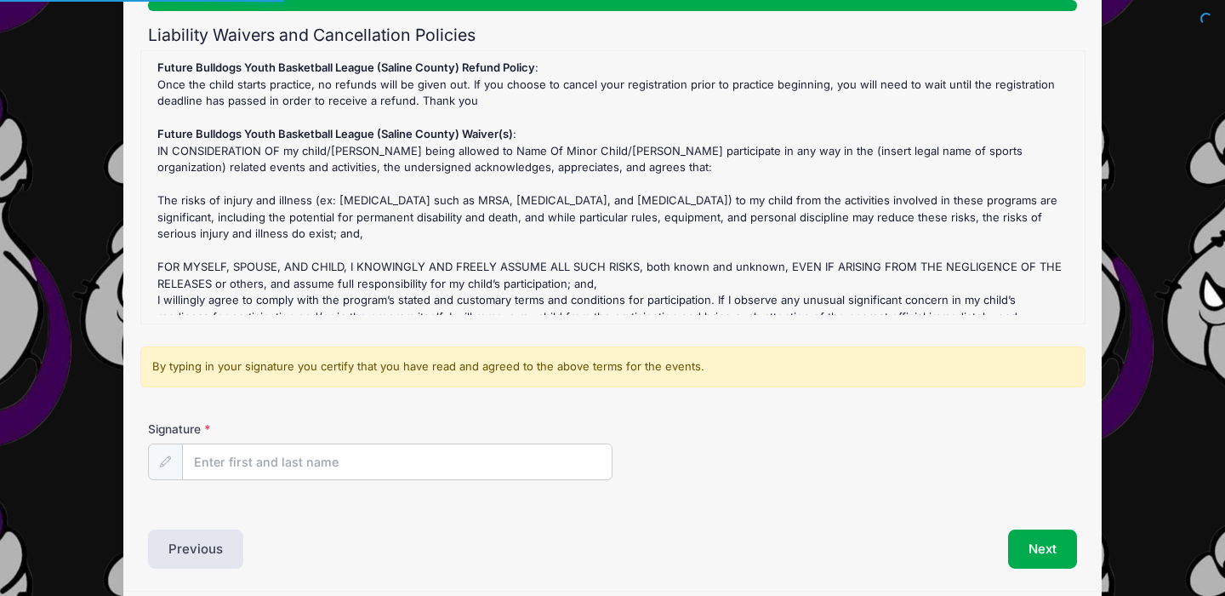
scroll to position [204, 0]
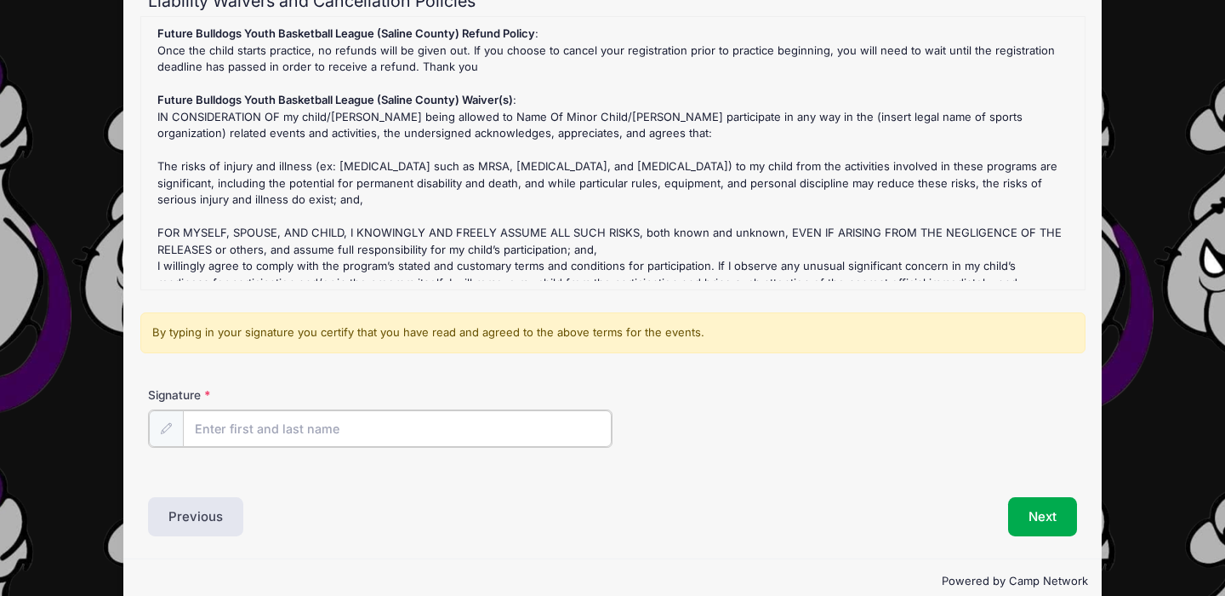
click at [370, 419] on input "Signature" at bounding box center [397, 428] width 429 height 37
drag, startPoint x: 557, startPoint y: 420, endPoint x: 731, endPoint y: 431, distance: 173.9
click at [731, 431] on div "Signature Bill Moore" at bounding box center [612, 416] width 929 height 61
type input "[PERSON_NAME]"
click at [1041, 455] on div "Signature Bill Moore" at bounding box center [612, 429] width 945 height 87
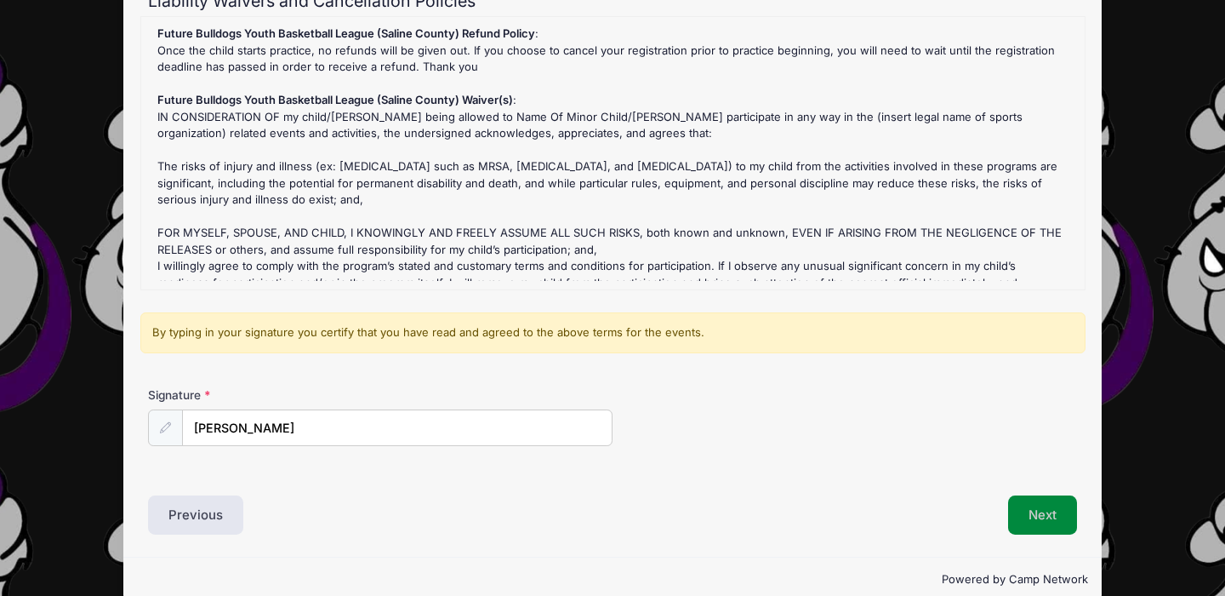
click at [1025, 511] on button "Next" at bounding box center [1042, 514] width 69 height 39
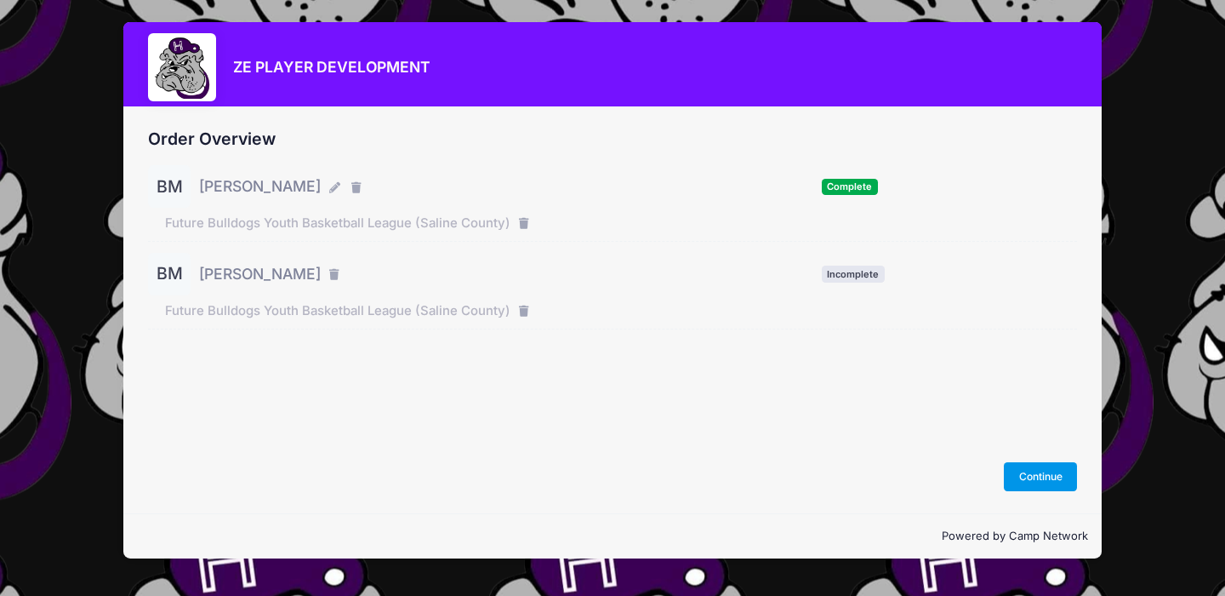
click at [1018, 470] on button "Continue" at bounding box center [1040, 476] width 73 height 29
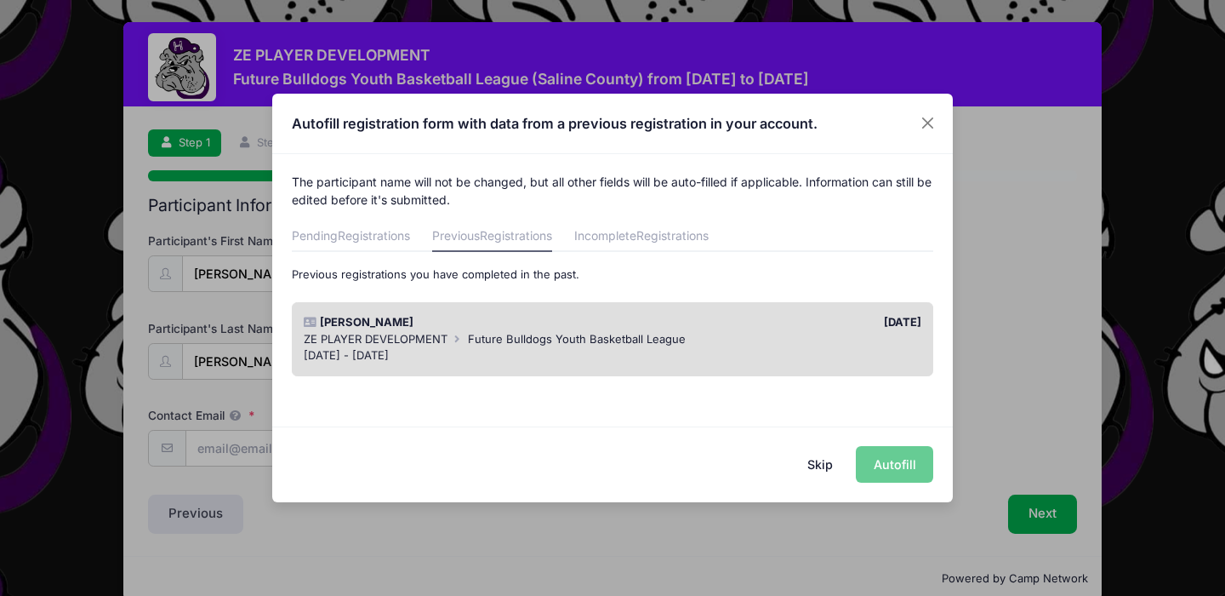
click at [805, 360] on div "[DATE] - [DATE]" at bounding box center [613, 355] width 619 height 17
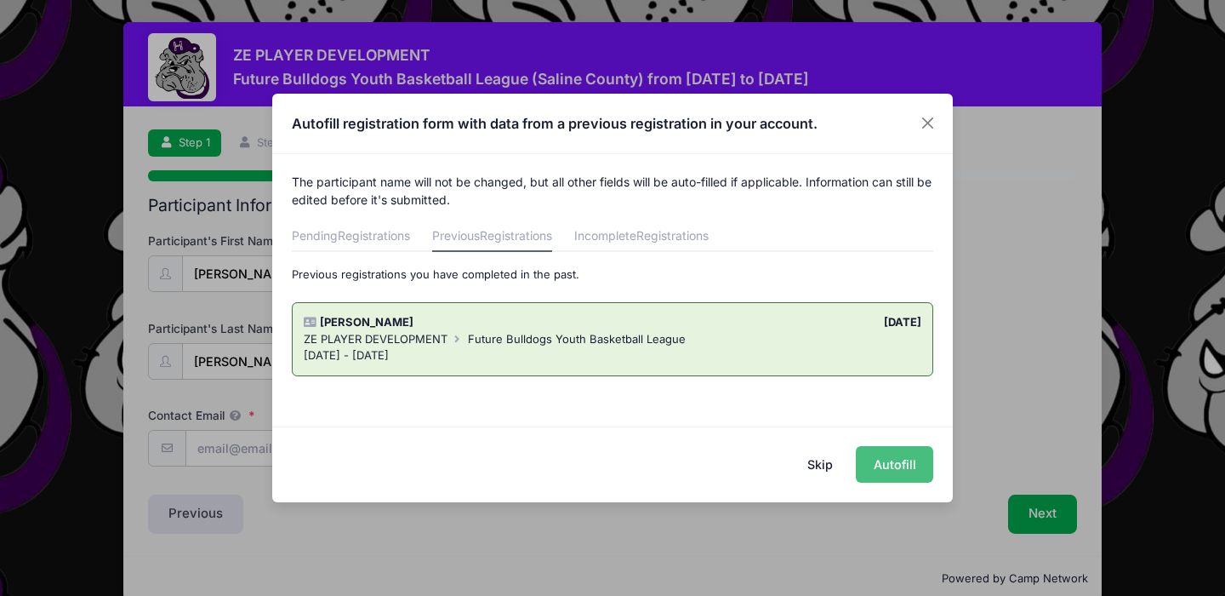
click at [870, 454] on button "Autofill" at bounding box center [894, 464] width 77 height 37
type input "bmoore@cedsuperior.com"
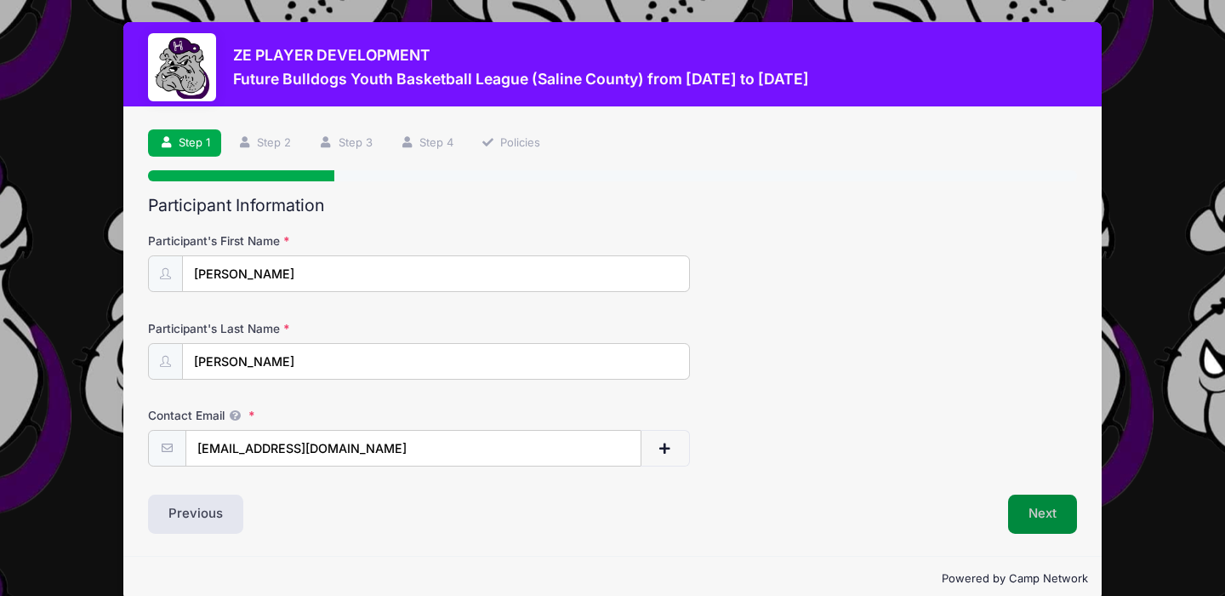
click at [1030, 515] on button "Next" at bounding box center [1042, 513] width 69 height 39
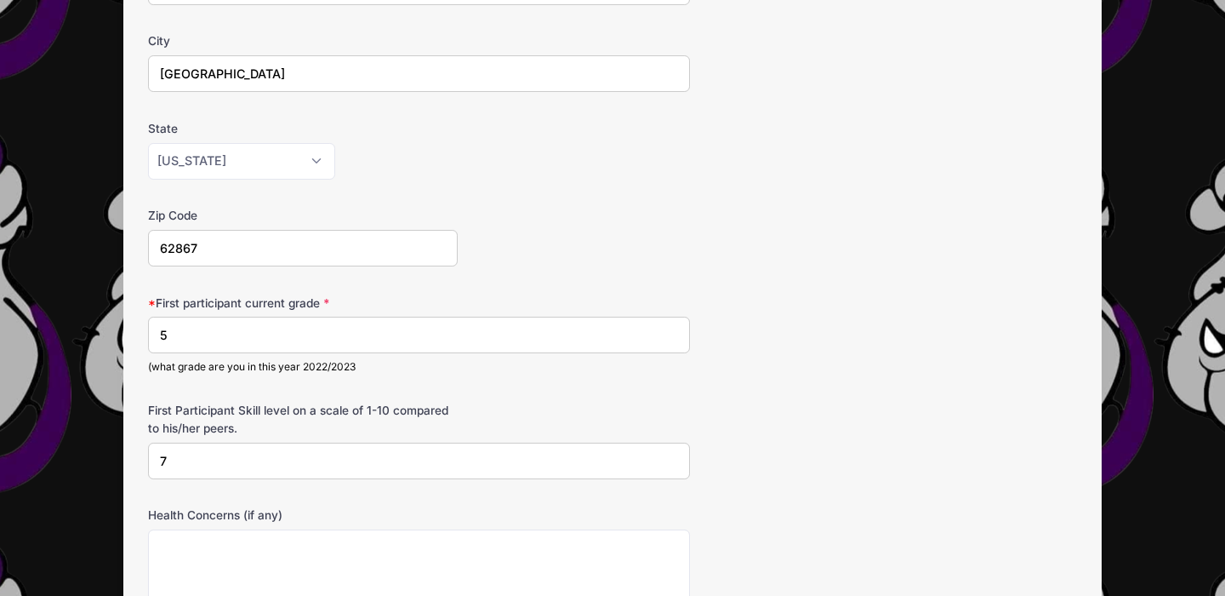
scroll to position [408, 0]
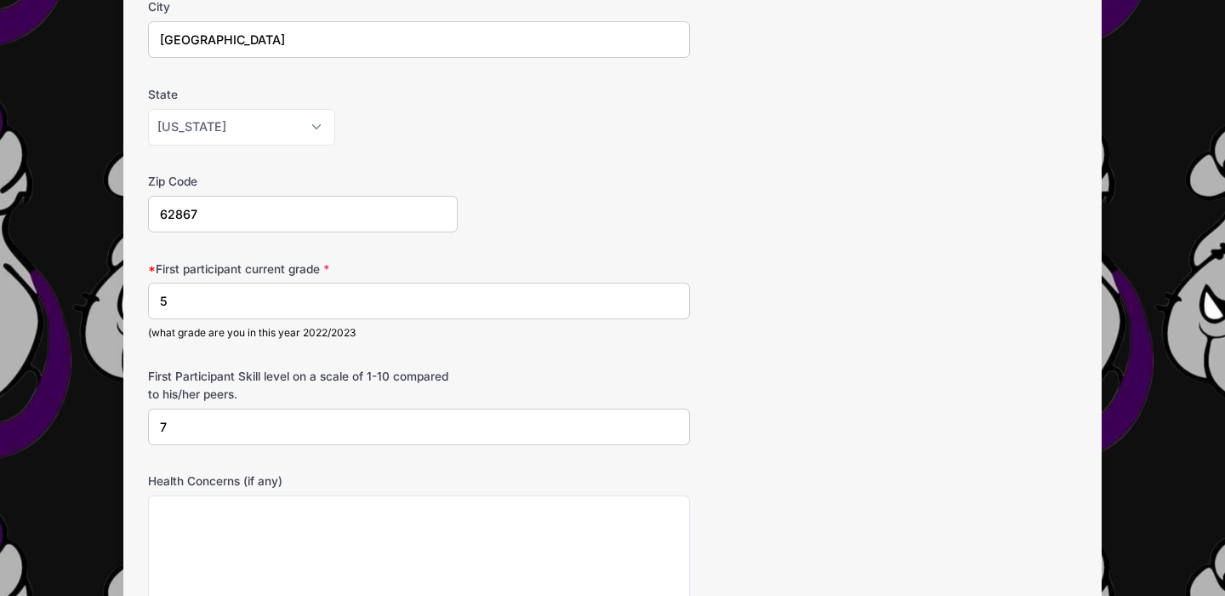
click at [421, 300] on input "5" at bounding box center [419, 301] width 542 height 37
type input "6"
click at [775, 356] on form "Date of Birth 02/28/2014 Address 580 County Road 1175 E City New Haven State Al…" at bounding box center [612, 294] width 929 height 941
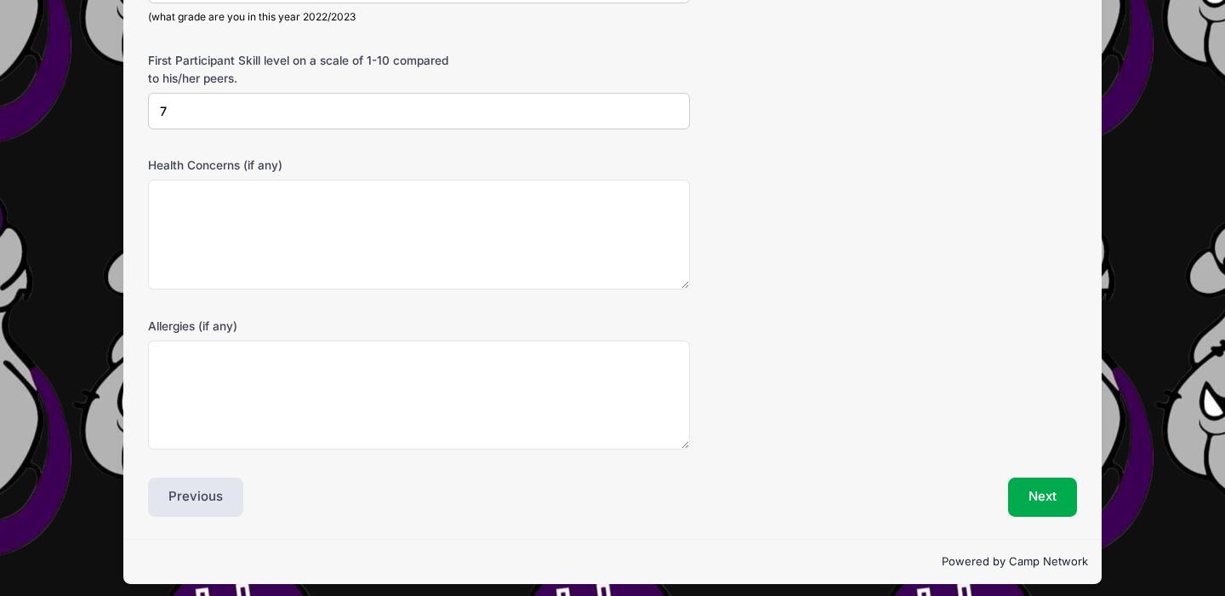
scroll to position [733, 0]
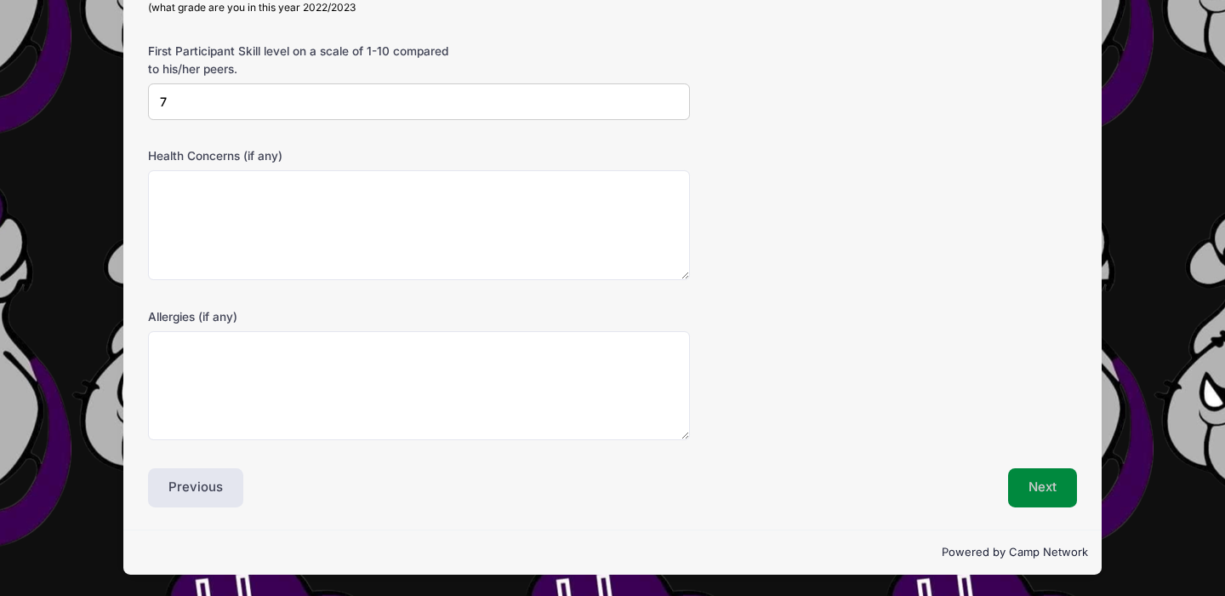
click at [1030, 483] on button "Next" at bounding box center [1042, 487] width 69 height 39
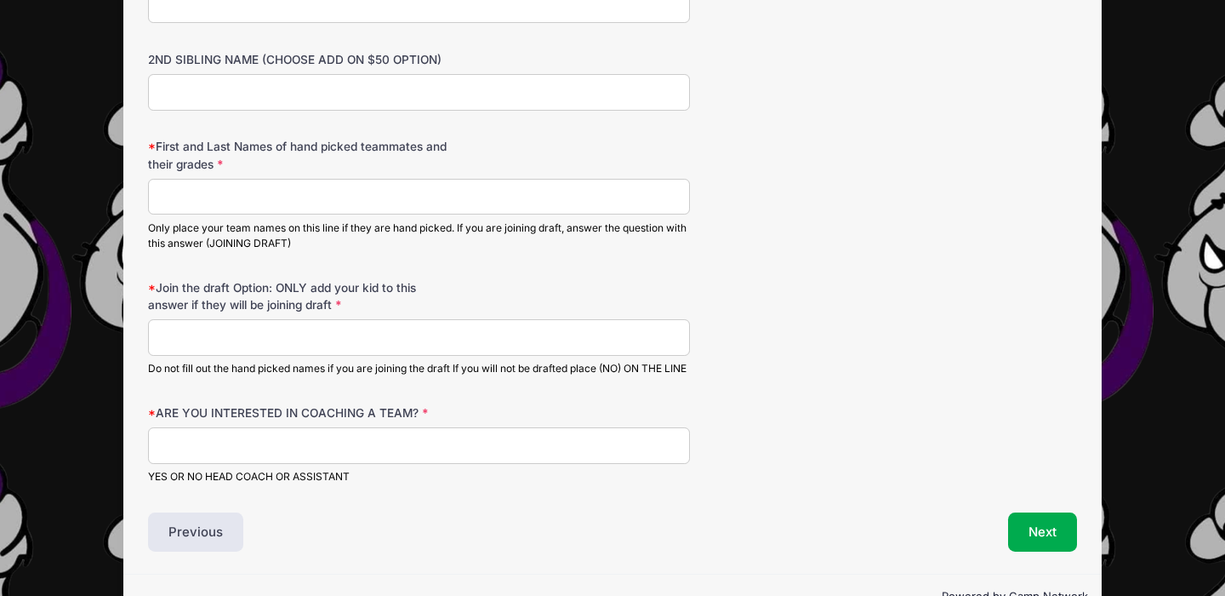
scroll to position [1055, 0]
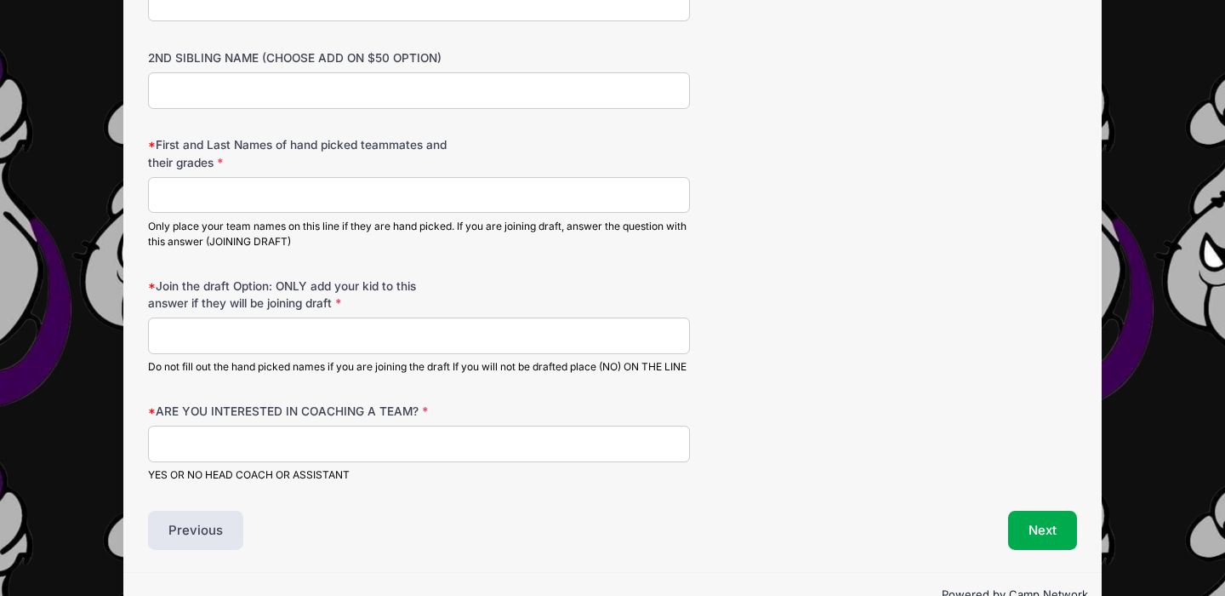
click at [360, 453] on input "ARE YOU INTERESTED IN COACHING A TEAM?" at bounding box center [419, 443] width 542 height 37
type input "Assistant"
click at [345, 185] on input "First and Last Names of hand picked teammates and their grades" at bounding box center [419, 195] width 542 height 37
type input "Jett Bradshaw, Jack Taylor, Abe Aud, Brooks Campbell, Corbyn Hood 6 grade"
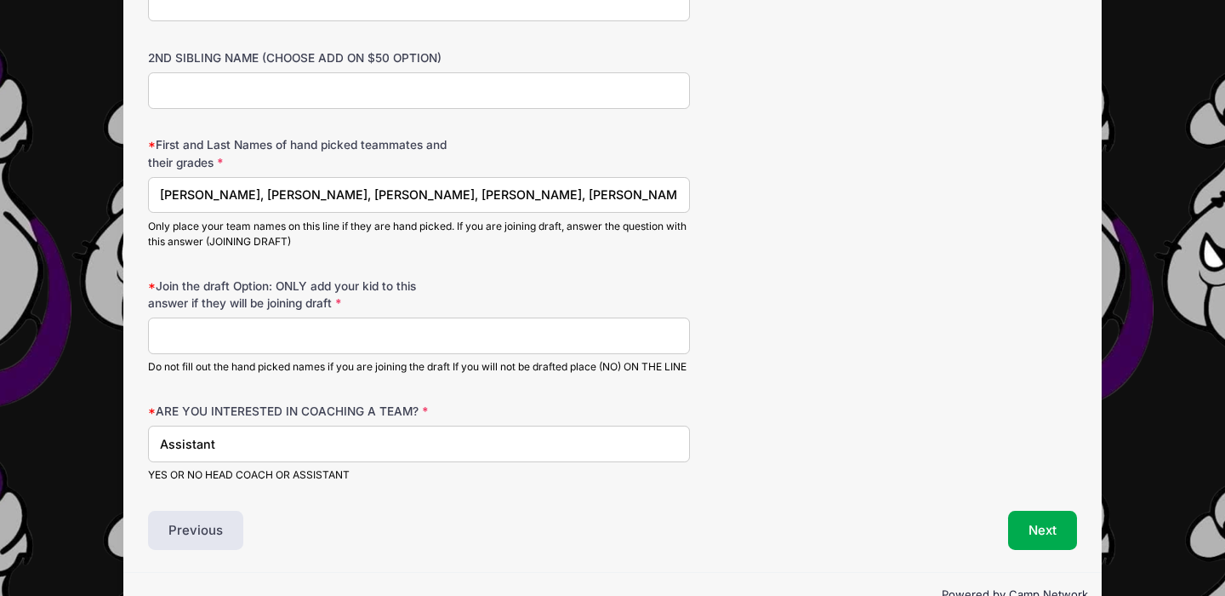
click at [775, 151] on div "First and Last Names of hand picked teammates and their grades Jett Bradshaw, J…" at bounding box center [612, 192] width 929 height 113
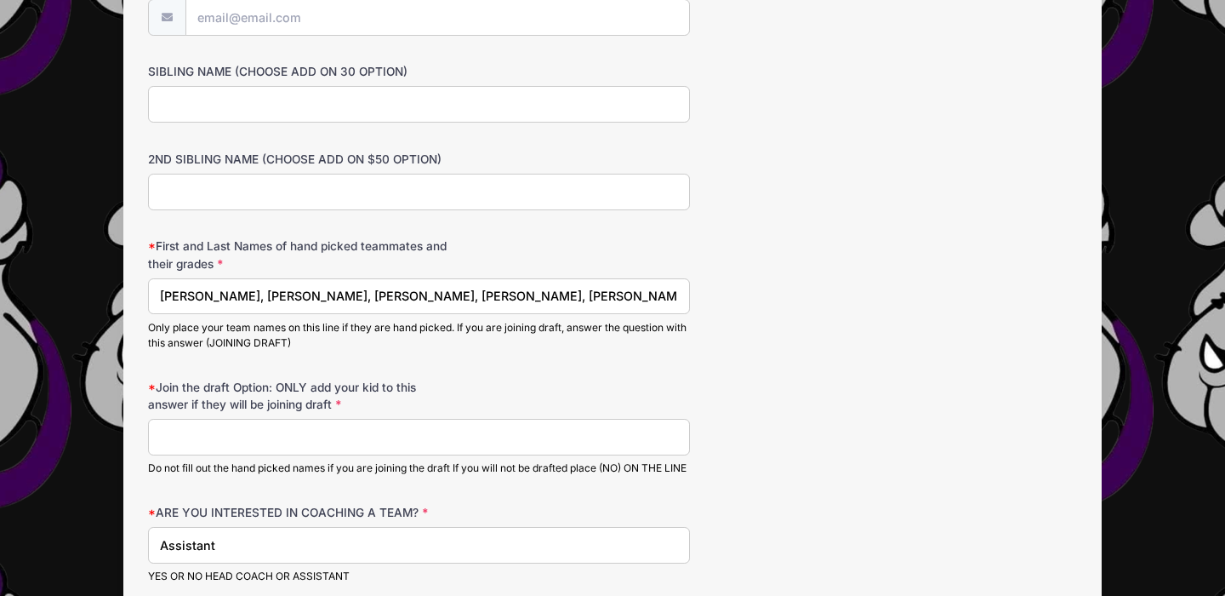
scroll to position [953, 0]
click at [595, 114] on input "SIBLING NAME (CHOOSE ADD ON 30 OPTION)" at bounding box center [419, 105] width 542 height 37
type input "[PERSON_NAME]"
click at [899, 270] on div "First and Last Names of hand picked teammates and their grades Jett Bradshaw, J…" at bounding box center [612, 294] width 929 height 113
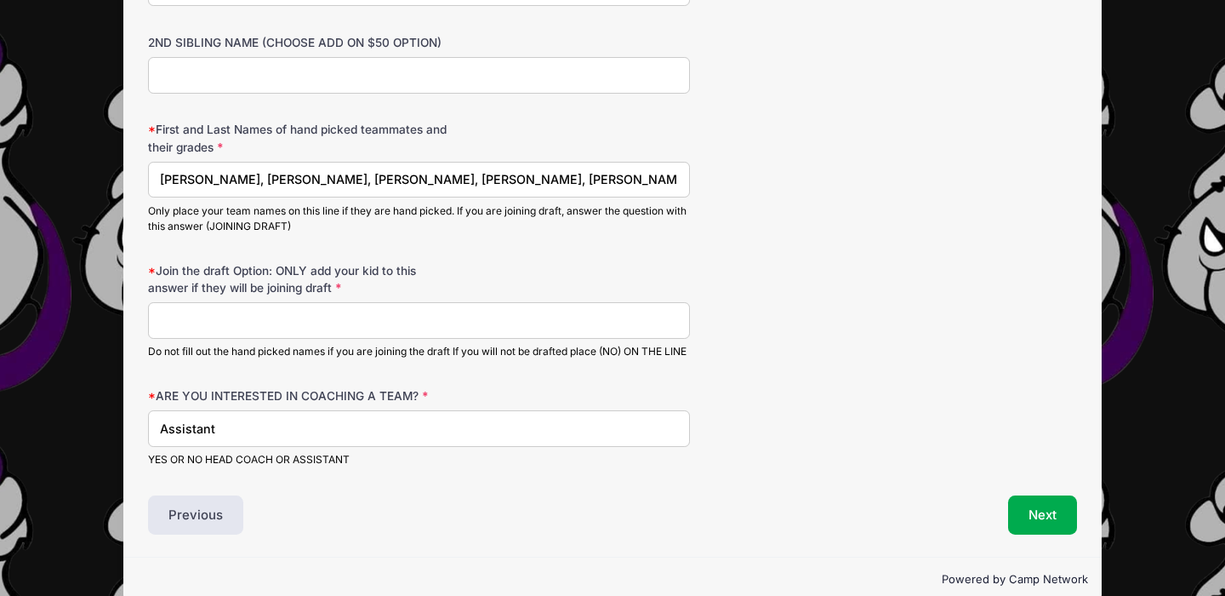
scroll to position [1089, 0]
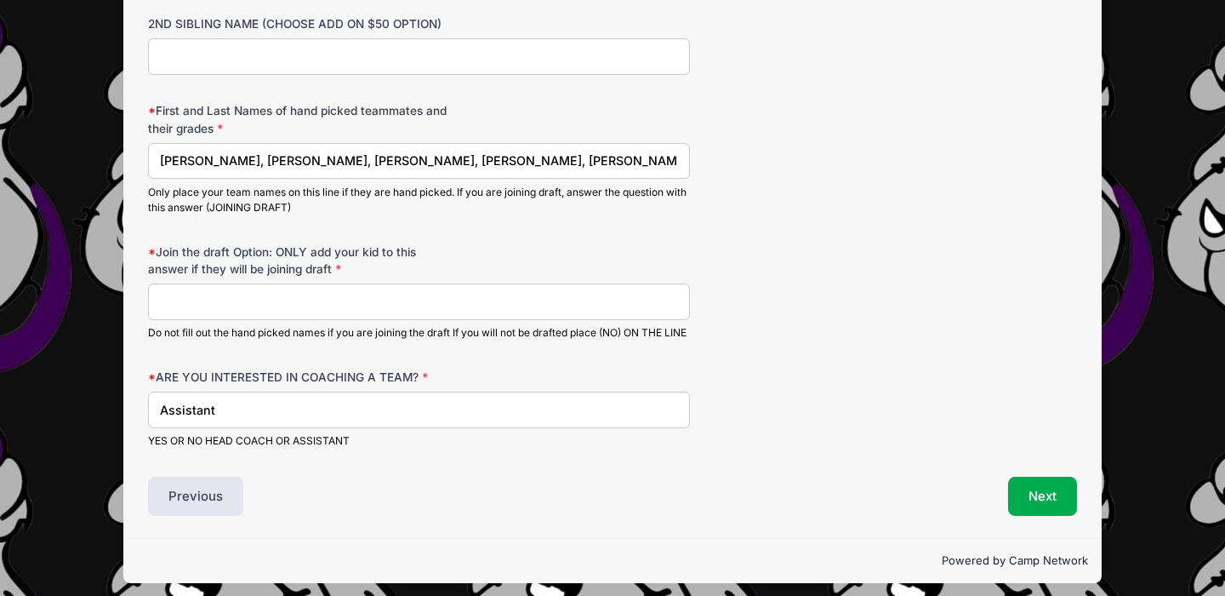
click at [661, 305] on input "Join the draft Option: ONLY add your kid to this answer if they will be joining…" at bounding box center [419, 301] width 542 height 37
type input "no"
click at [1031, 509] on button "Next" at bounding box center [1042, 496] width 69 height 39
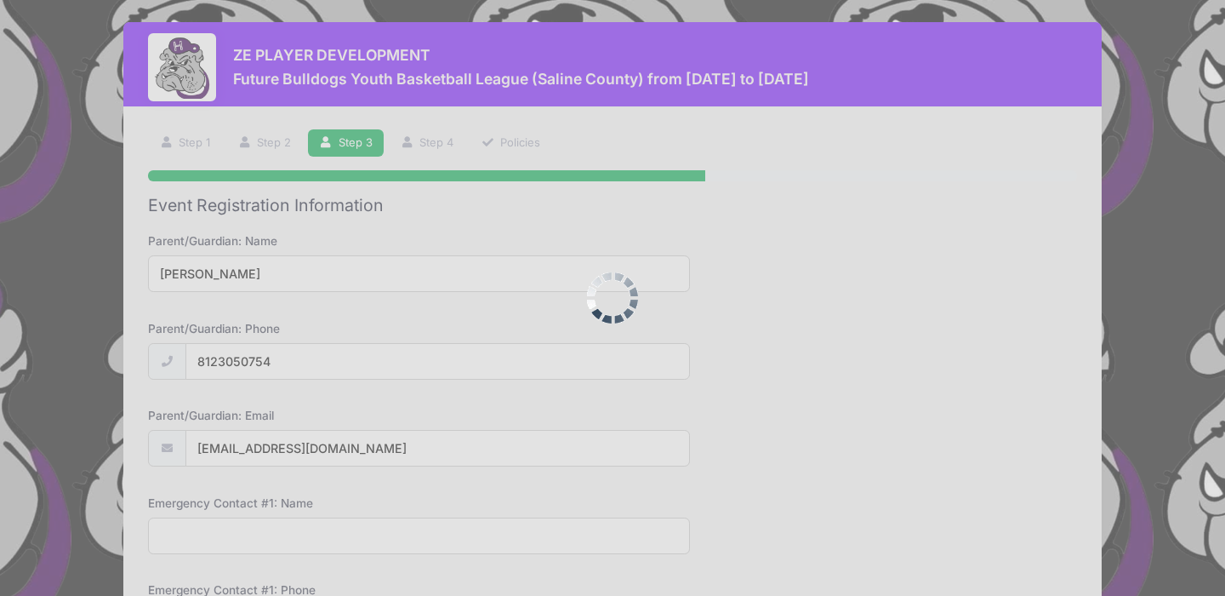
scroll to position [0, 0]
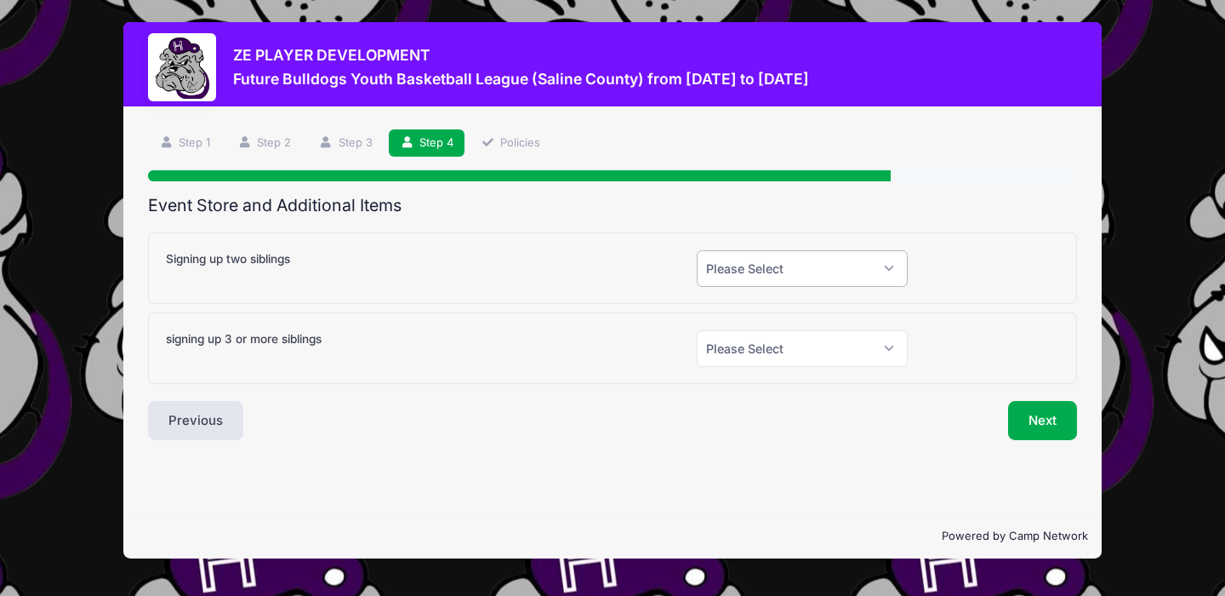
click at [768, 275] on select "Please Select Yes (+$30.00) No" at bounding box center [802, 268] width 211 height 37
select select "1"
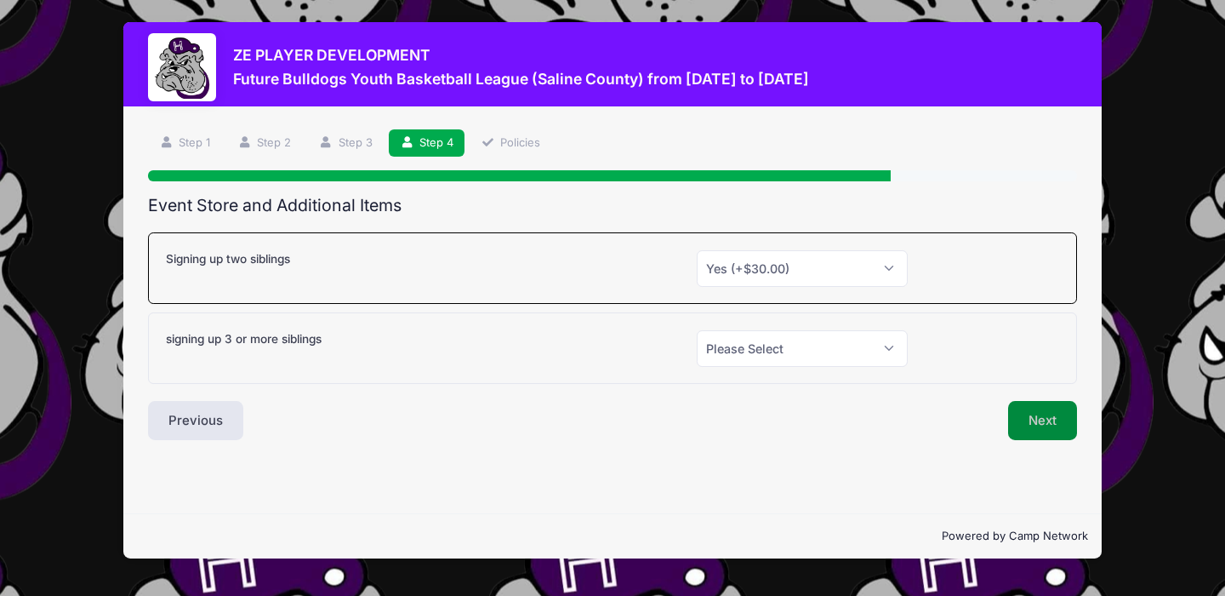
click at [1044, 414] on button "Next" at bounding box center [1042, 420] width 69 height 39
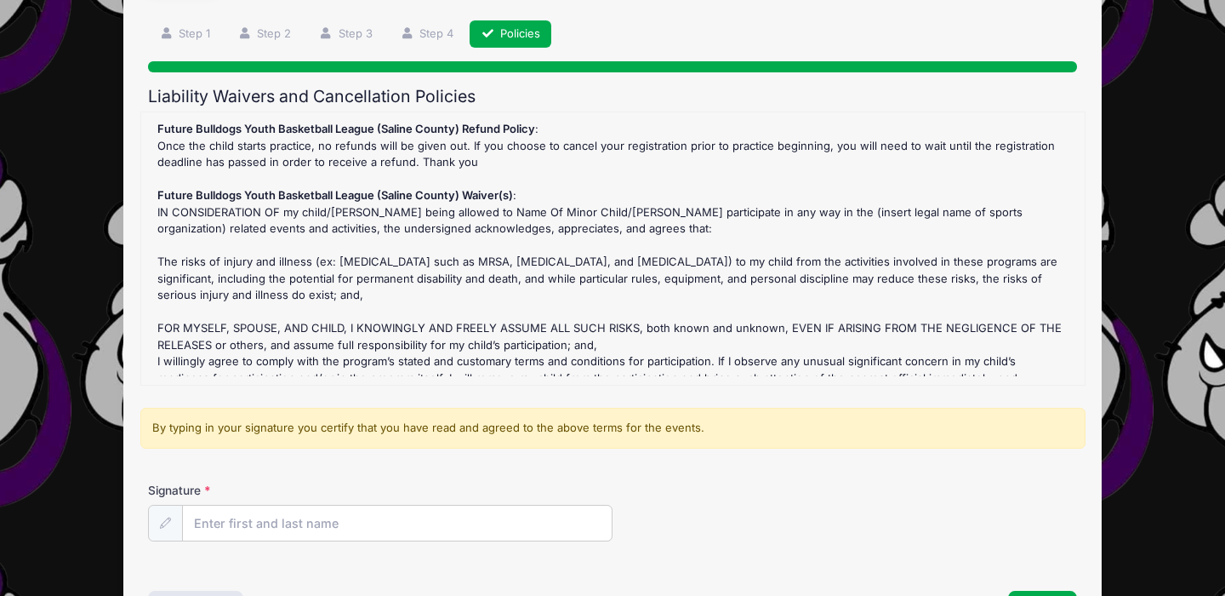
scroll to position [136, 0]
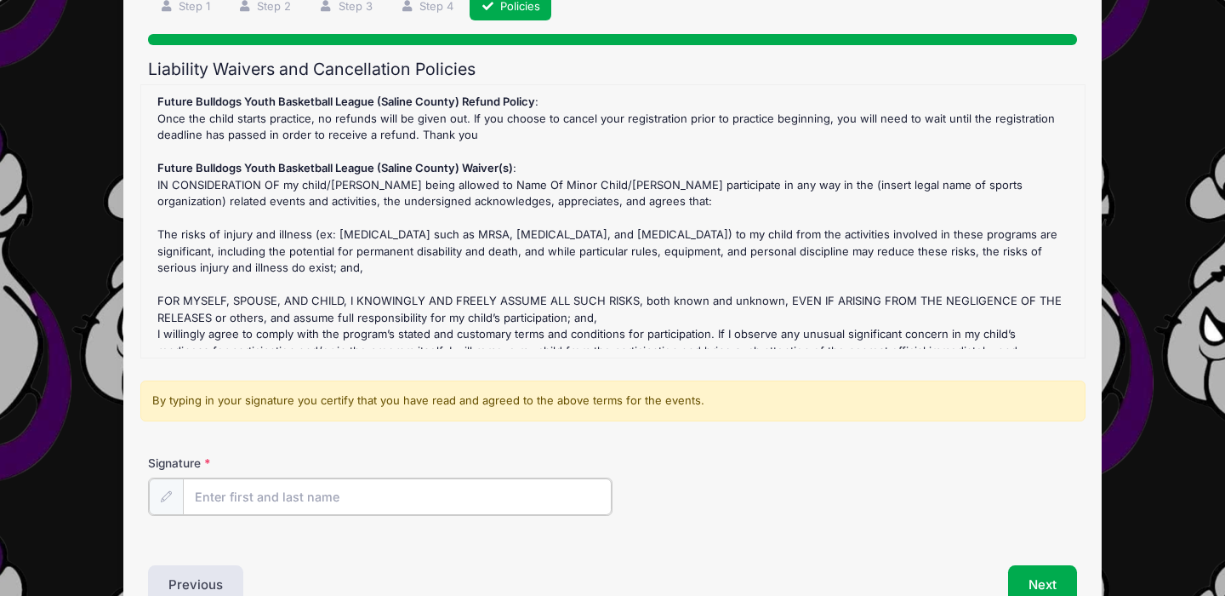
click at [584, 487] on input "Signature" at bounding box center [397, 496] width 429 height 37
type input "Bill Moore"
click at [1036, 562] on div "Liability Waivers and Cancellation Policies Future Bulldogs Youth Basketball Le…" at bounding box center [612, 332] width 929 height 544
click at [1037, 576] on button "Next" at bounding box center [1042, 582] width 69 height 39
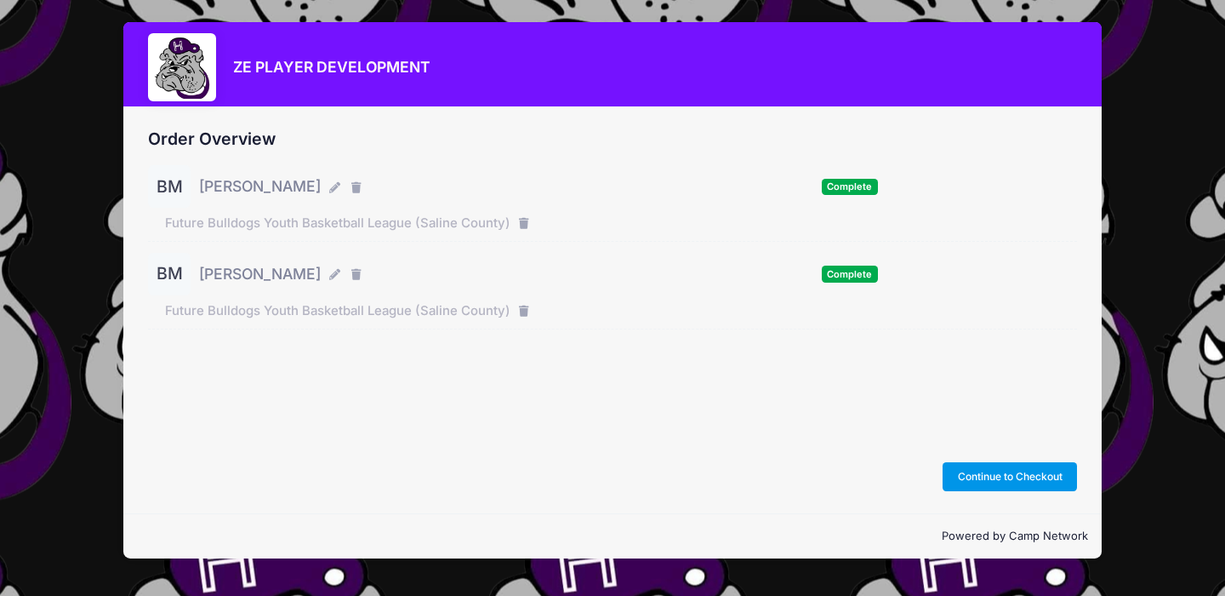
click at [984, 471] on button "Continue to Checkout" at bounding box center [1010, 476] width 134 height 29
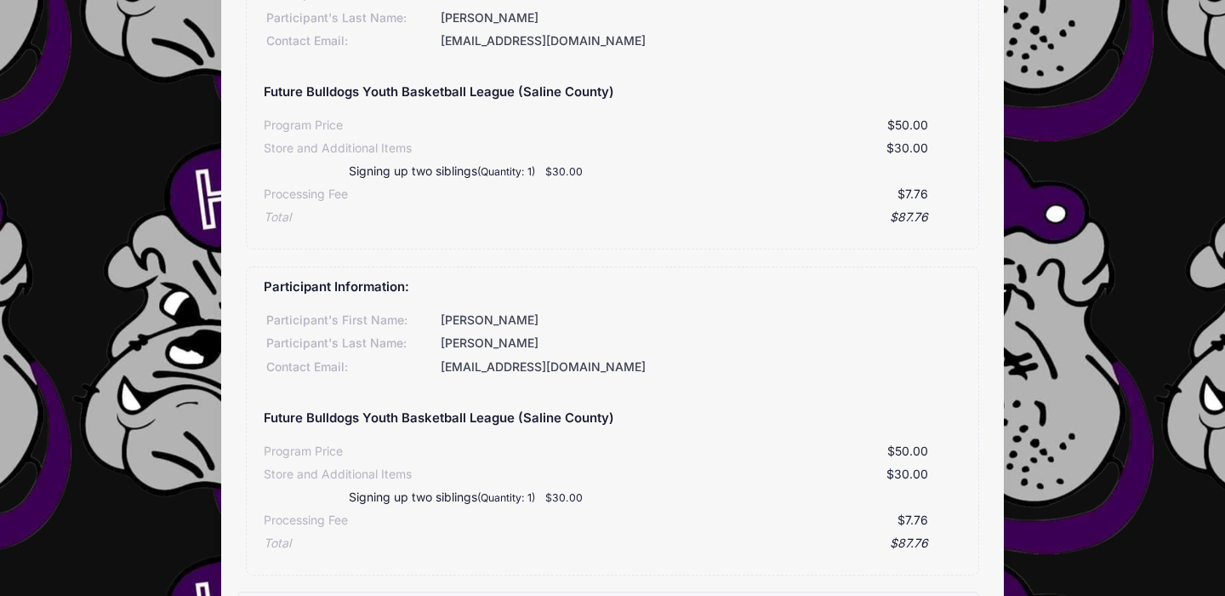
scroll to position [204, 0]
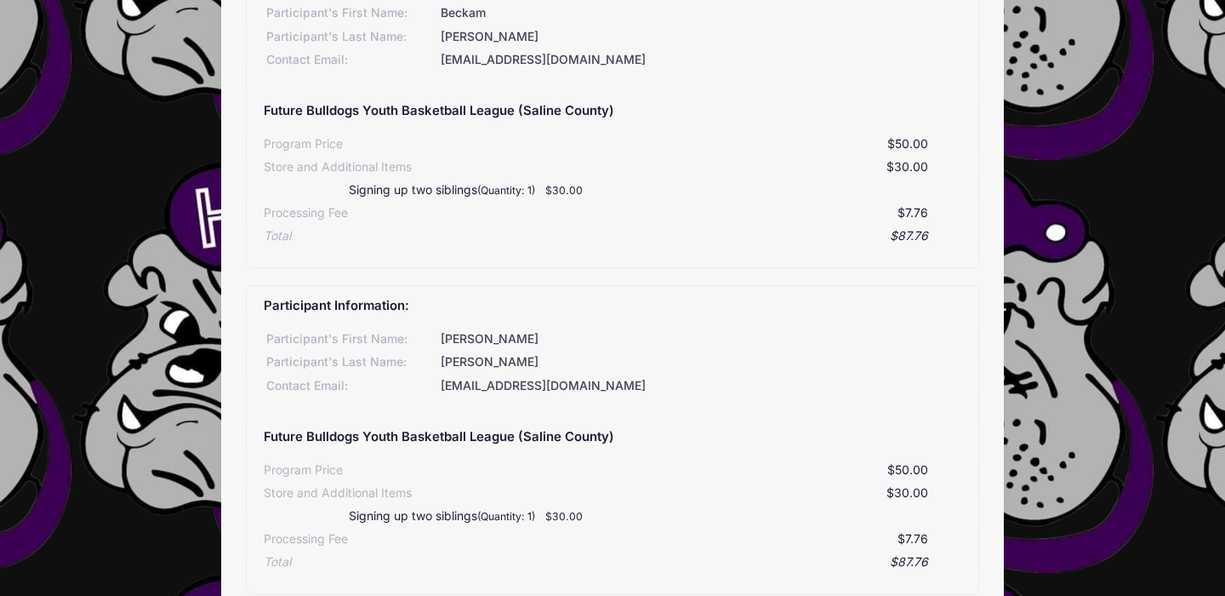
click at [356, 341] on div "Participant's First Name:" at bounding box center [351, 339] width 174 height 18
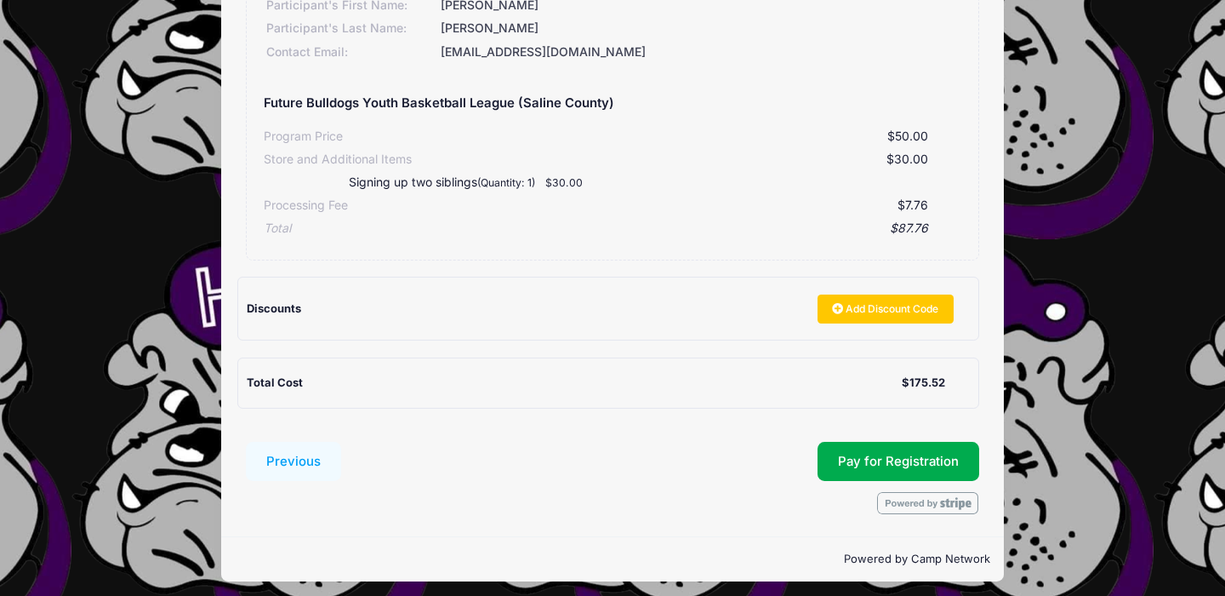
scroll to position [545, 0]
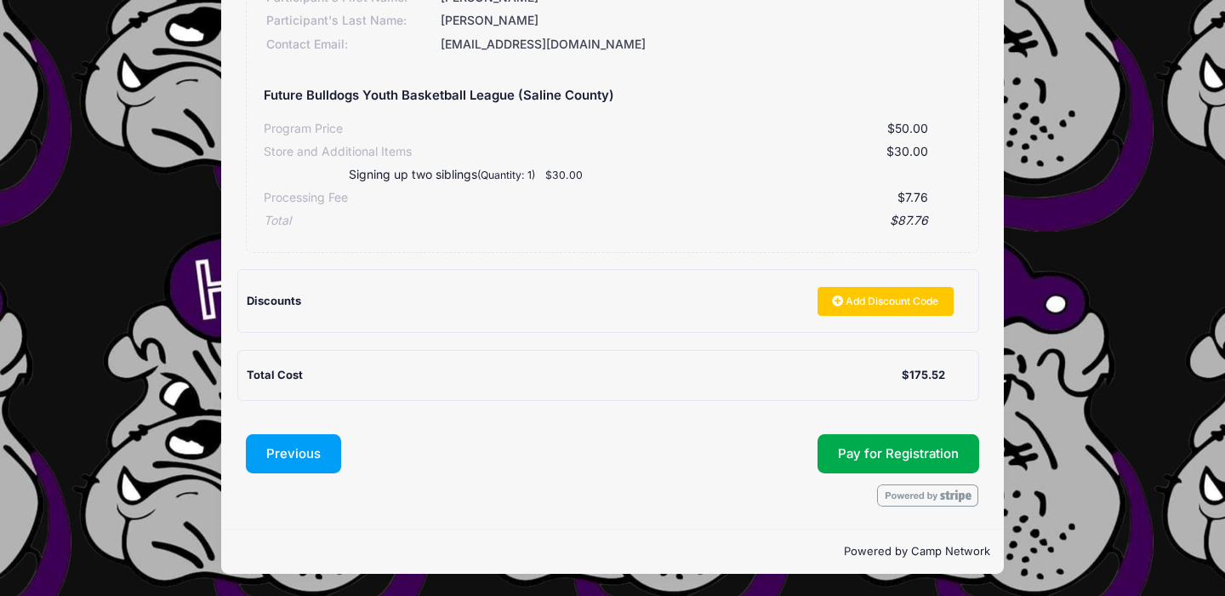
click at [292, 445] on button "Previous" at bounding box center [293, 453] width 95 height 39
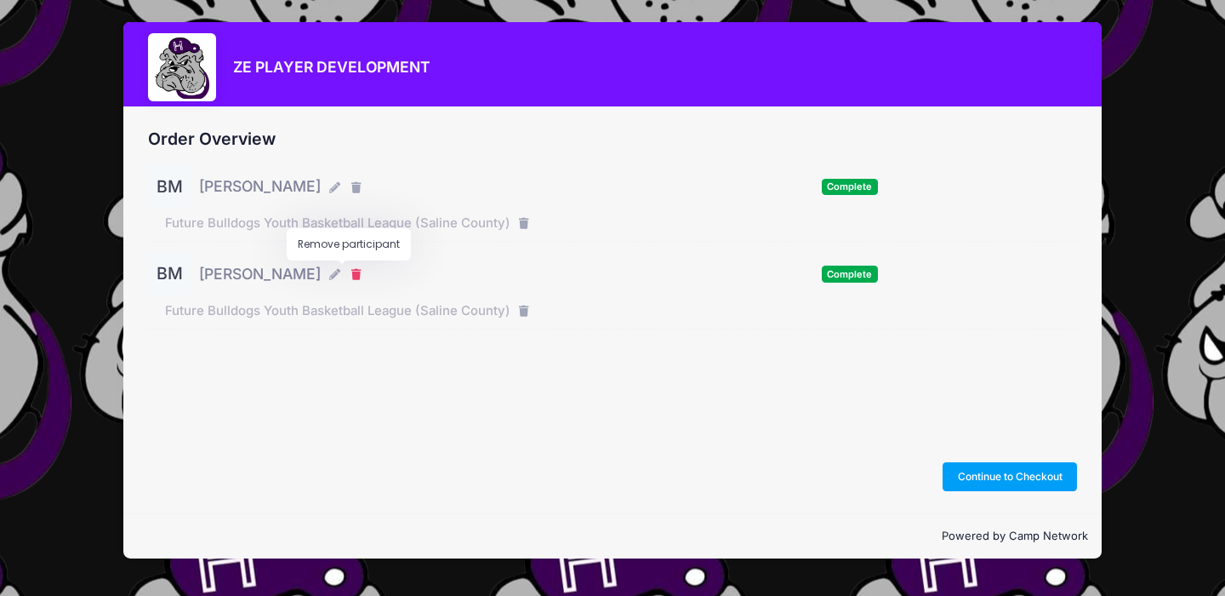
click at [351, 275] on icon "button" at bounding box center [358, 275] width 14 height 0
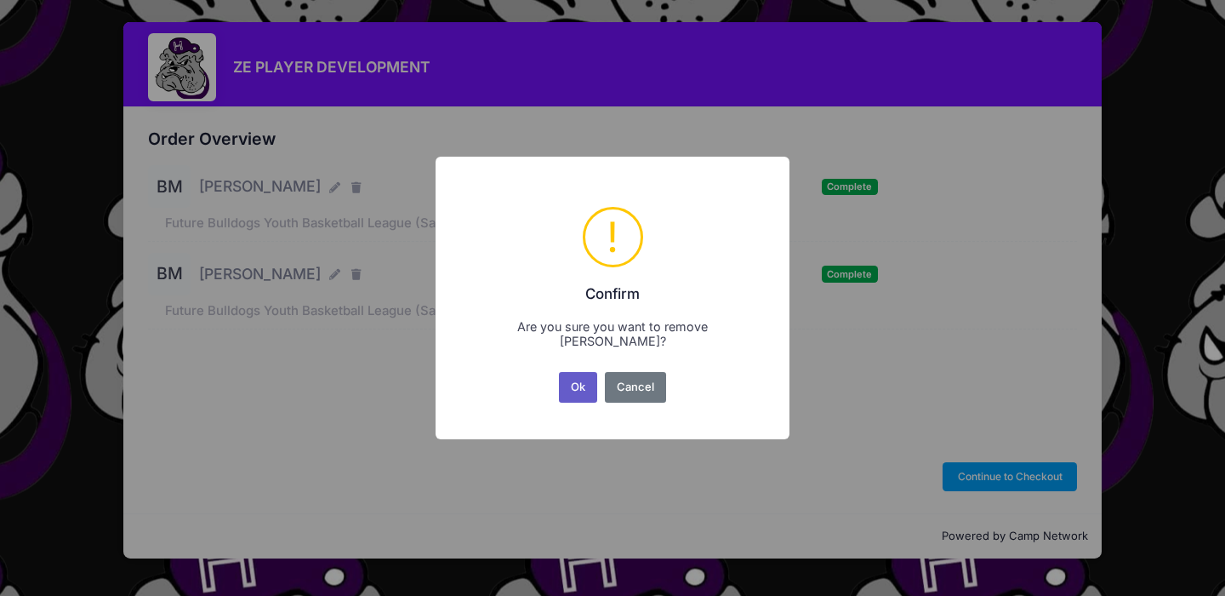
click at [574, 383] on button "Ok" at bounding box center [578, 387] width 39 height 31
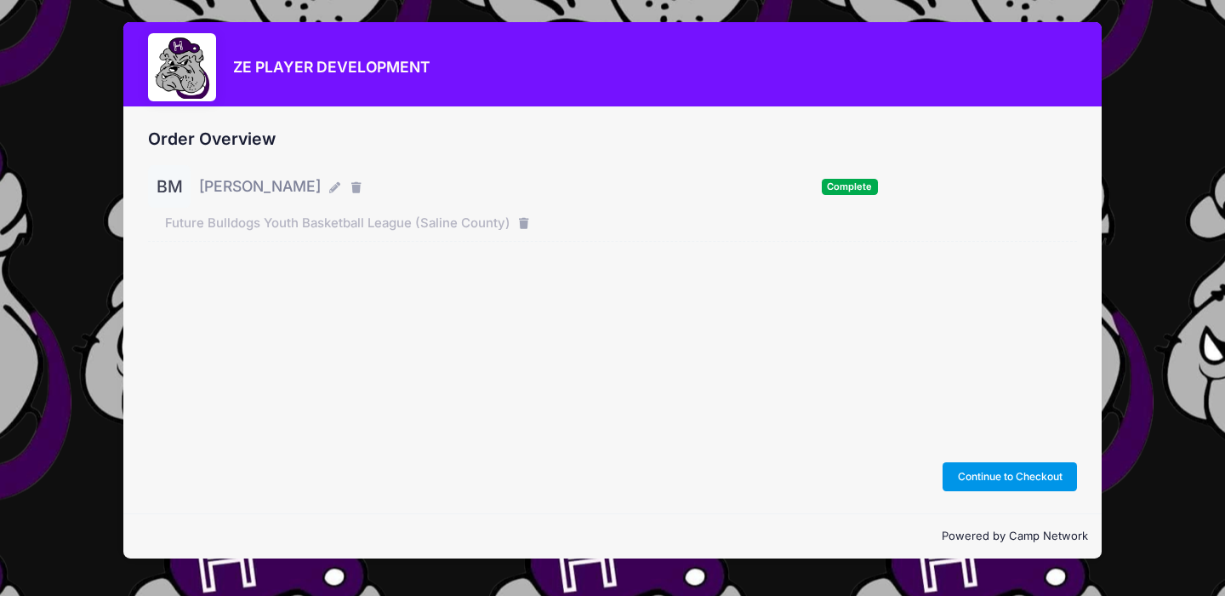
click at [990, 478] on button "Continue to Checkout" at bounding box center [1010, 476] width 134 height 29
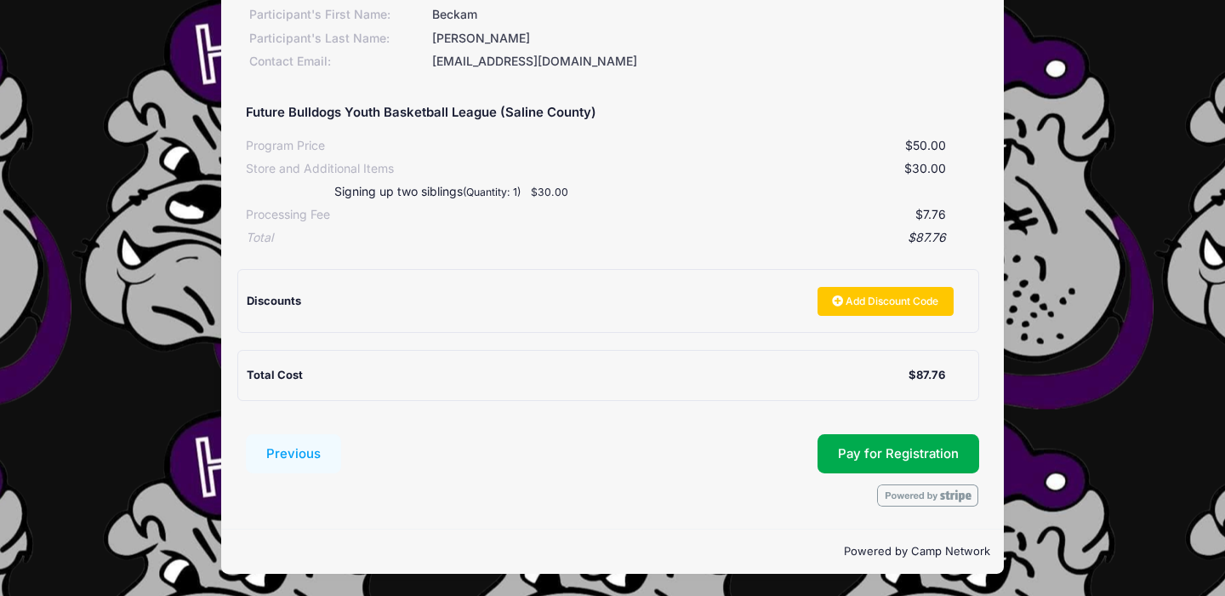
scroll to position [157, 0]
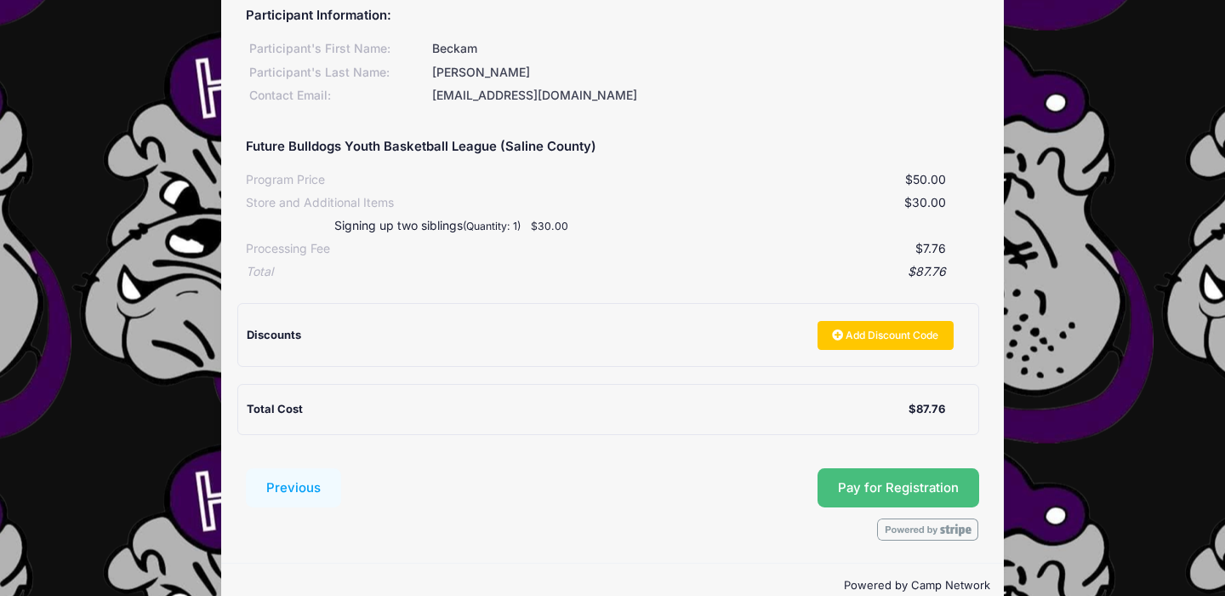
click at [853, 490] on button "Pay for Registration" at bounding box center [899, 487] width 162 height 39
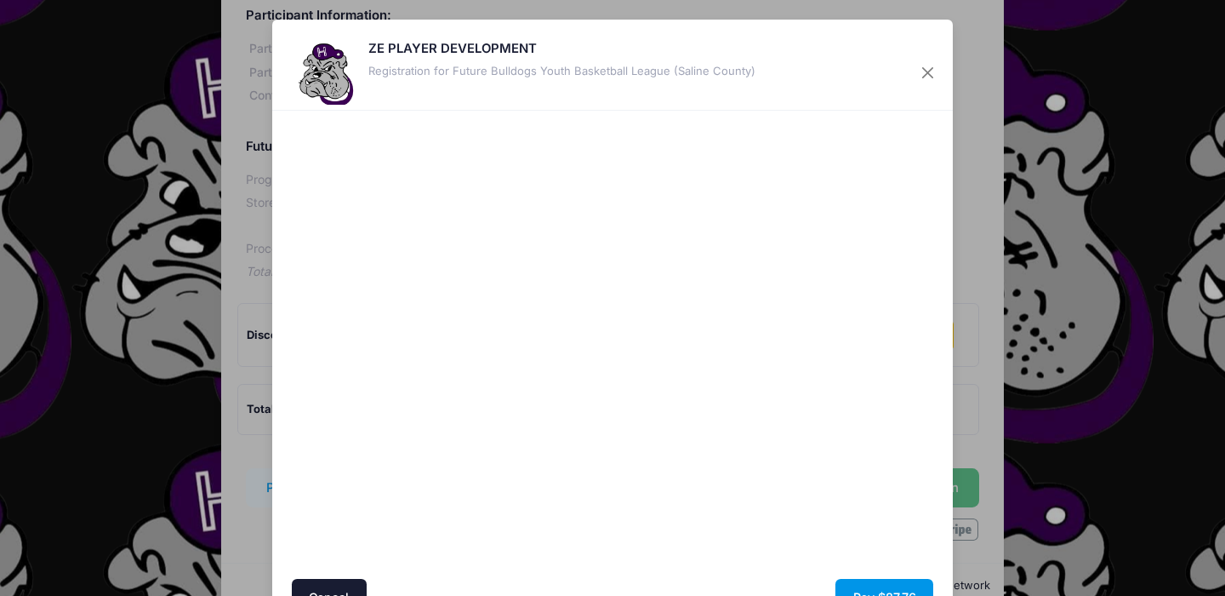
click at [873, 584] on button "Pay $87.76" at bounding box center [885, 597] width 98 height 37
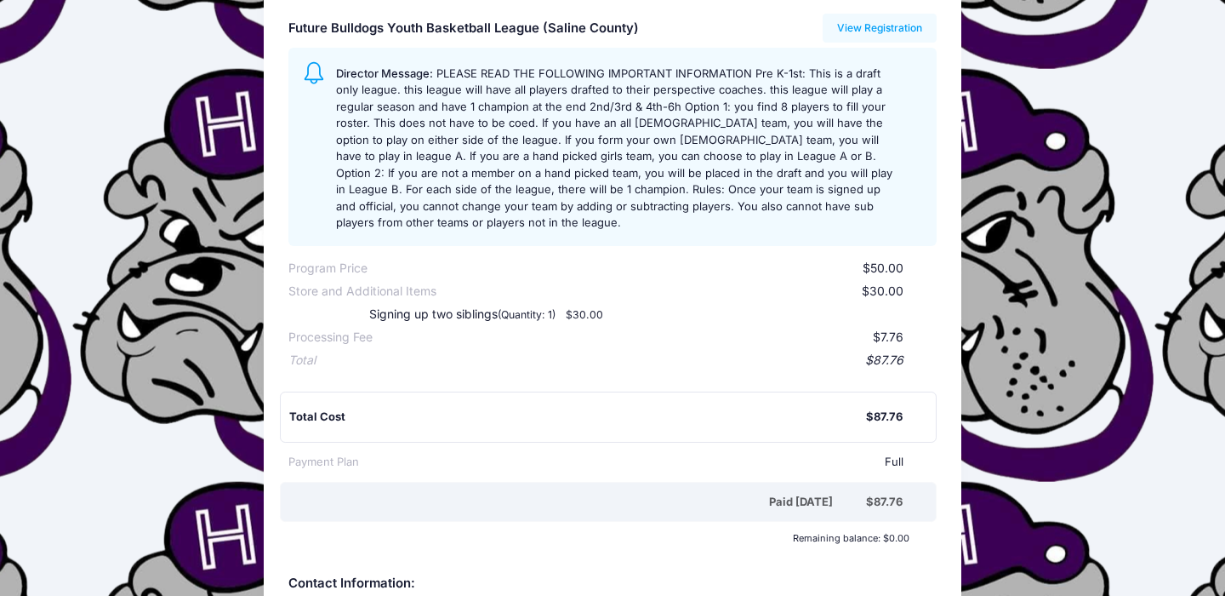
scroll to position [238, 0]
